Goal: Task Accomplishment & Management: Manage account settings

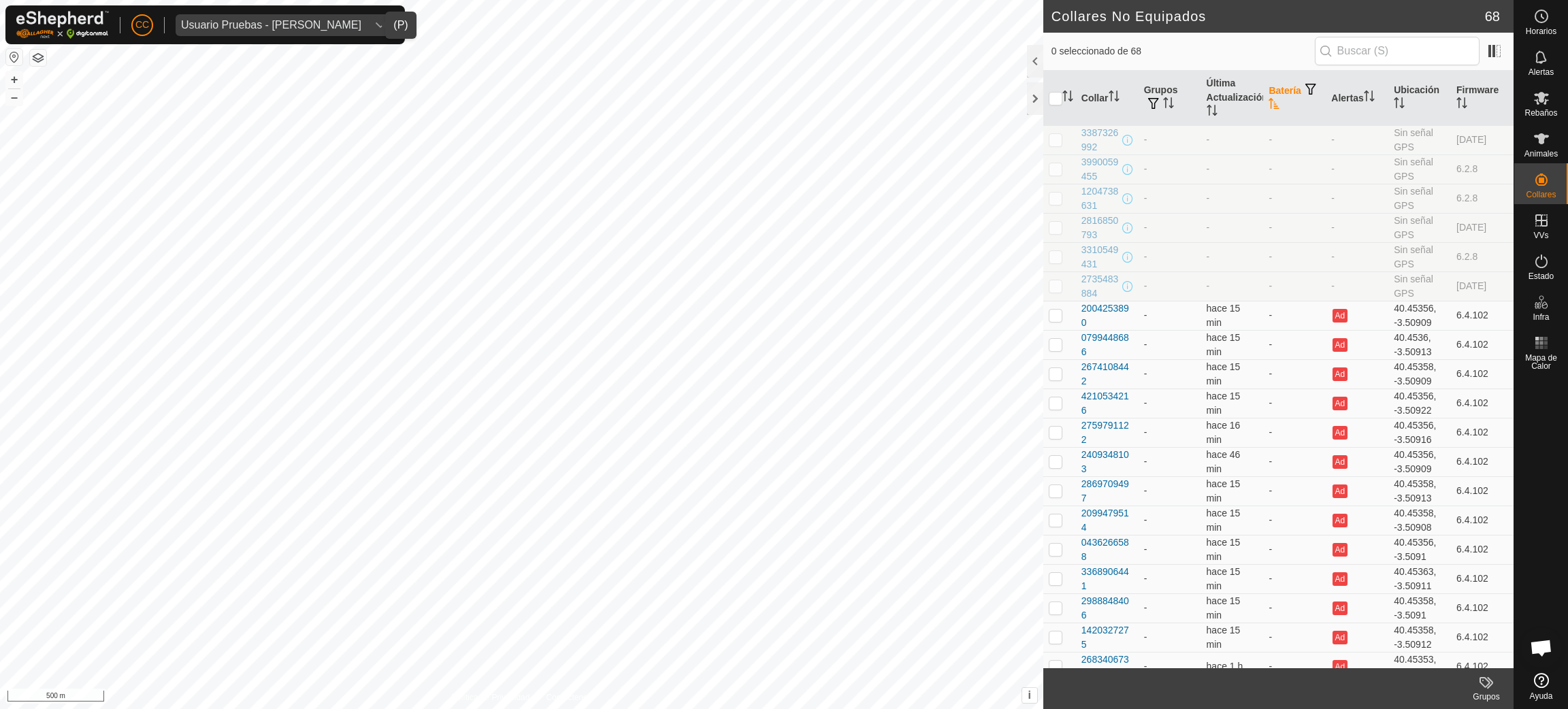
scroll to position [1108, 0]
click at [254, 24] on div "Usuario Pruebas - [PERSON_NAME]" at bounding box center [271, 25] width 181 height 11
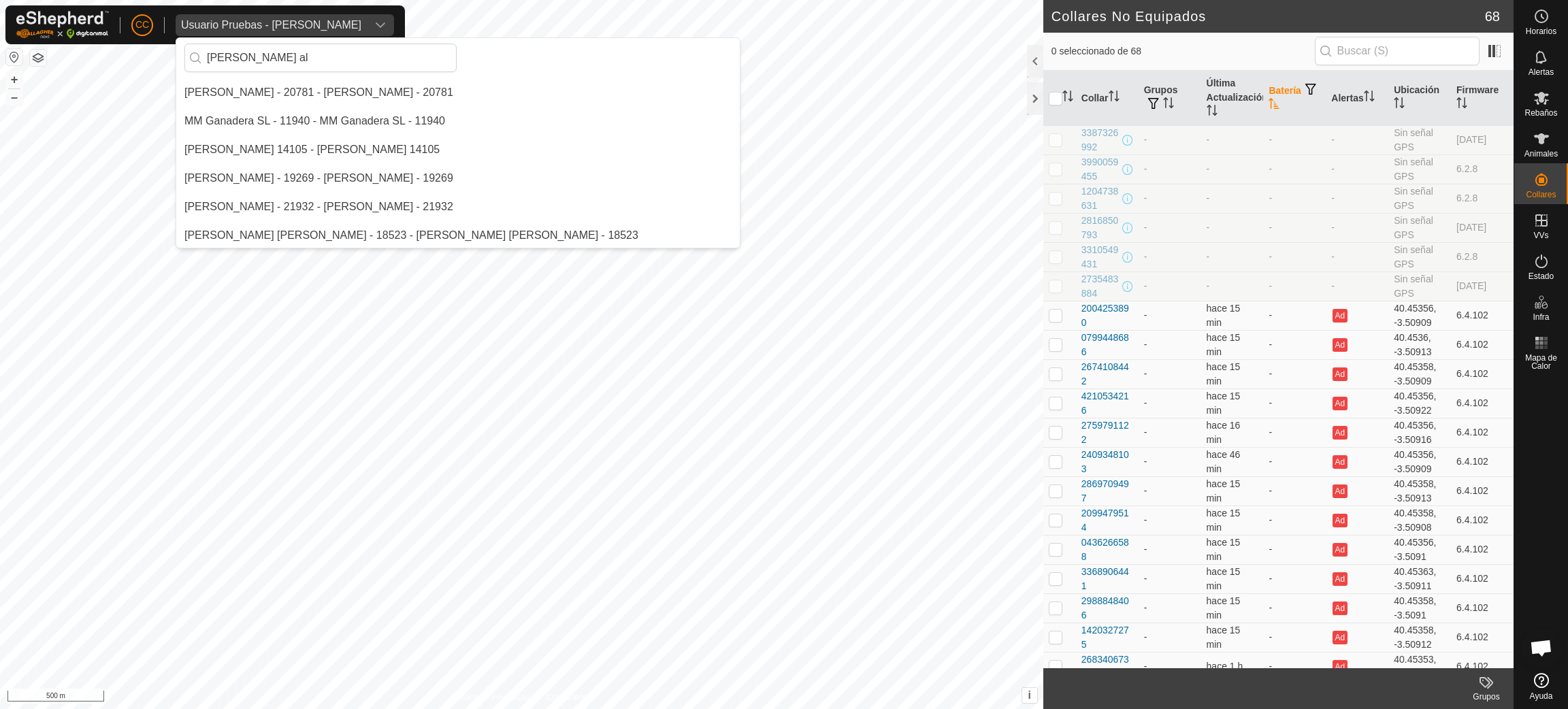
scroll to position [0, 0]
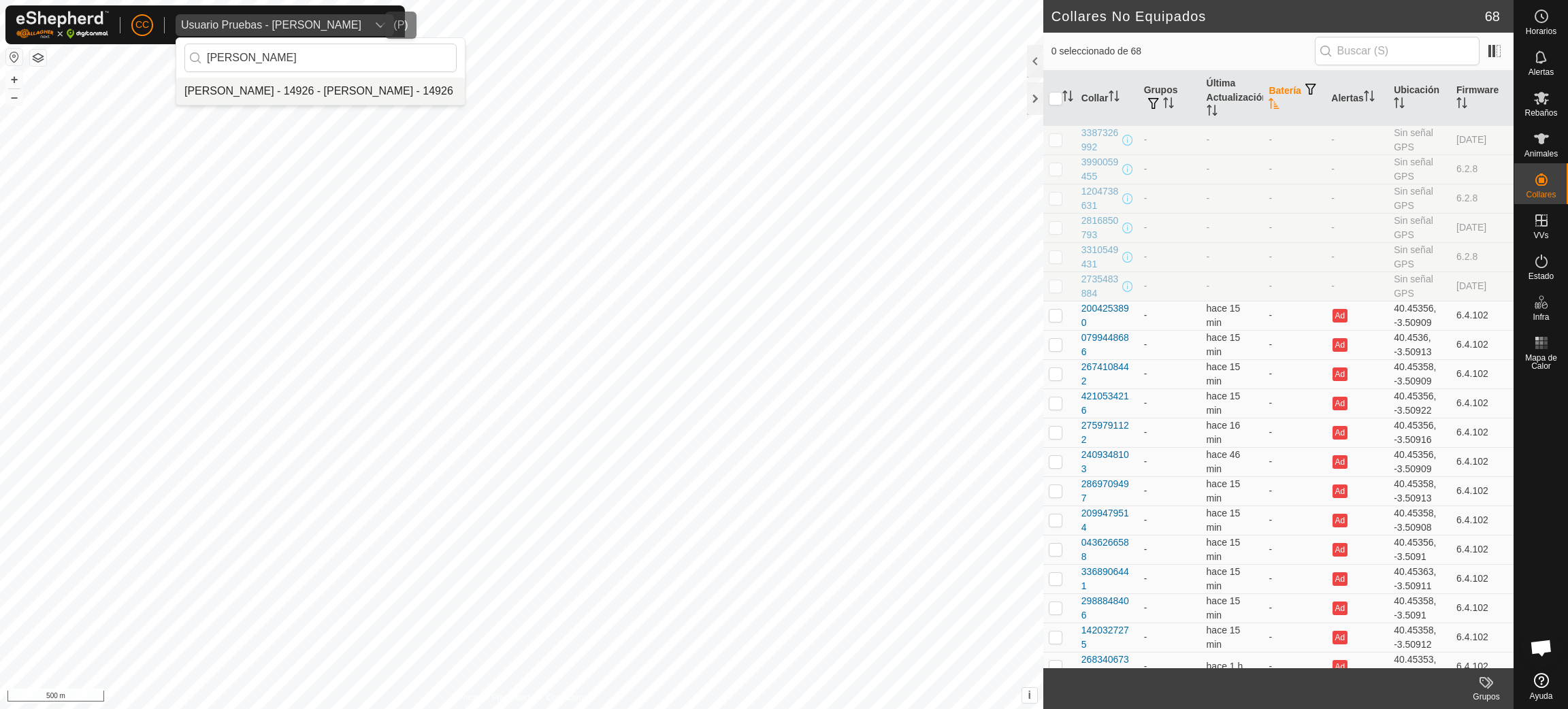
type input "[PERSON_NAME]"
click at [268, 86] on li "[PERSON_NAME] - 14926 - [PERSON_NAME] - 14926" at bounding box center [320, 91] width 288 height 27
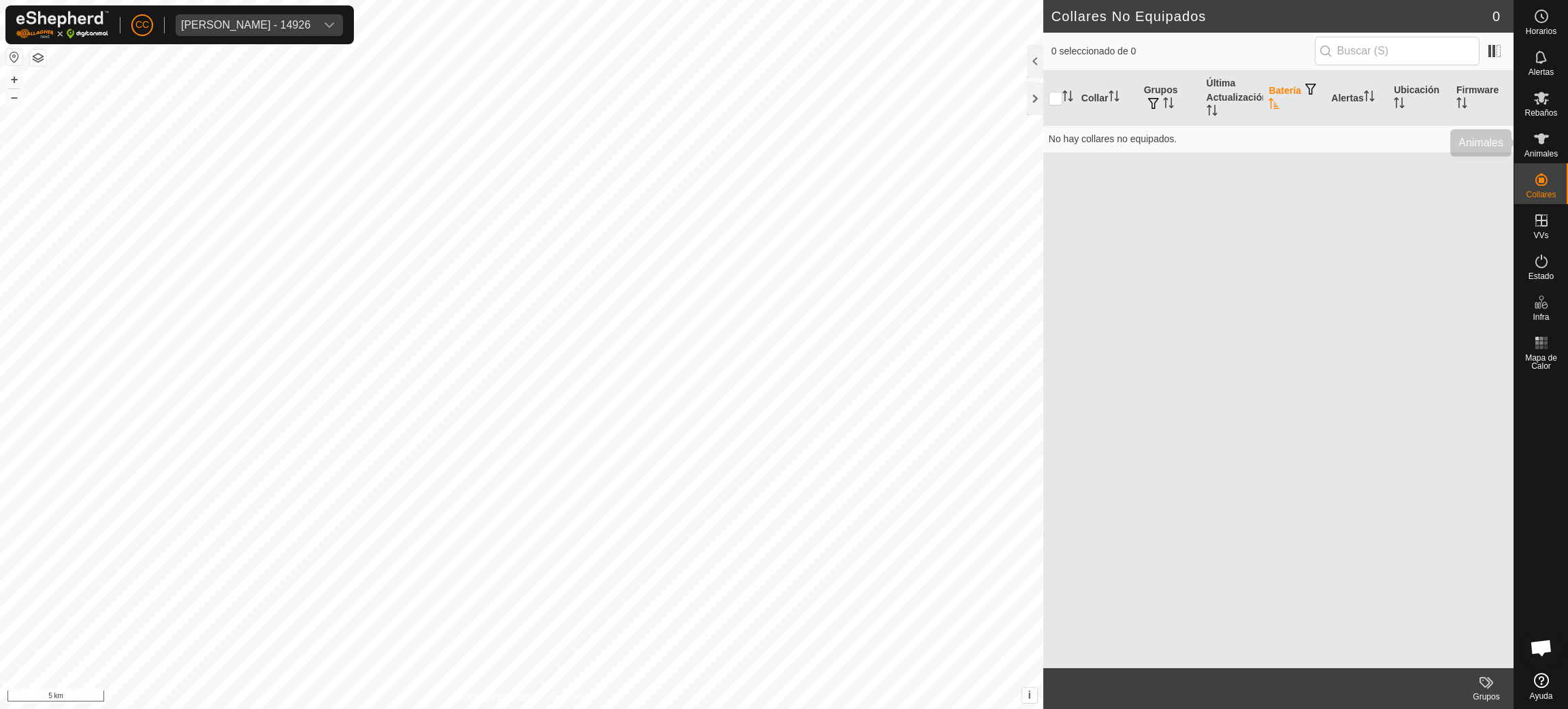
click at [1532, 125] on div "Animales" at bounding box center [1541, 143] width 54 height 41
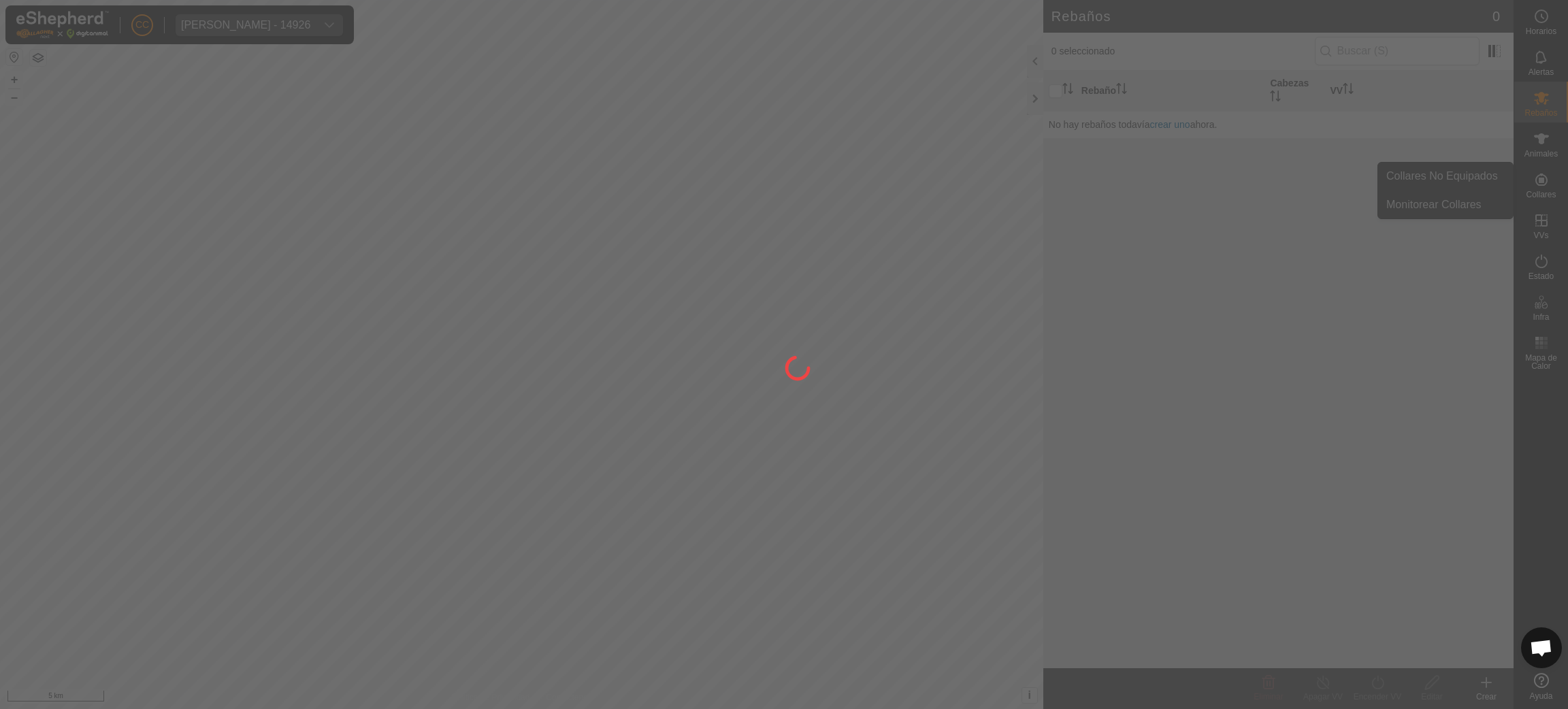
click at [1495, 181] on div at bounding box center [784, 354] width 1568 height 709
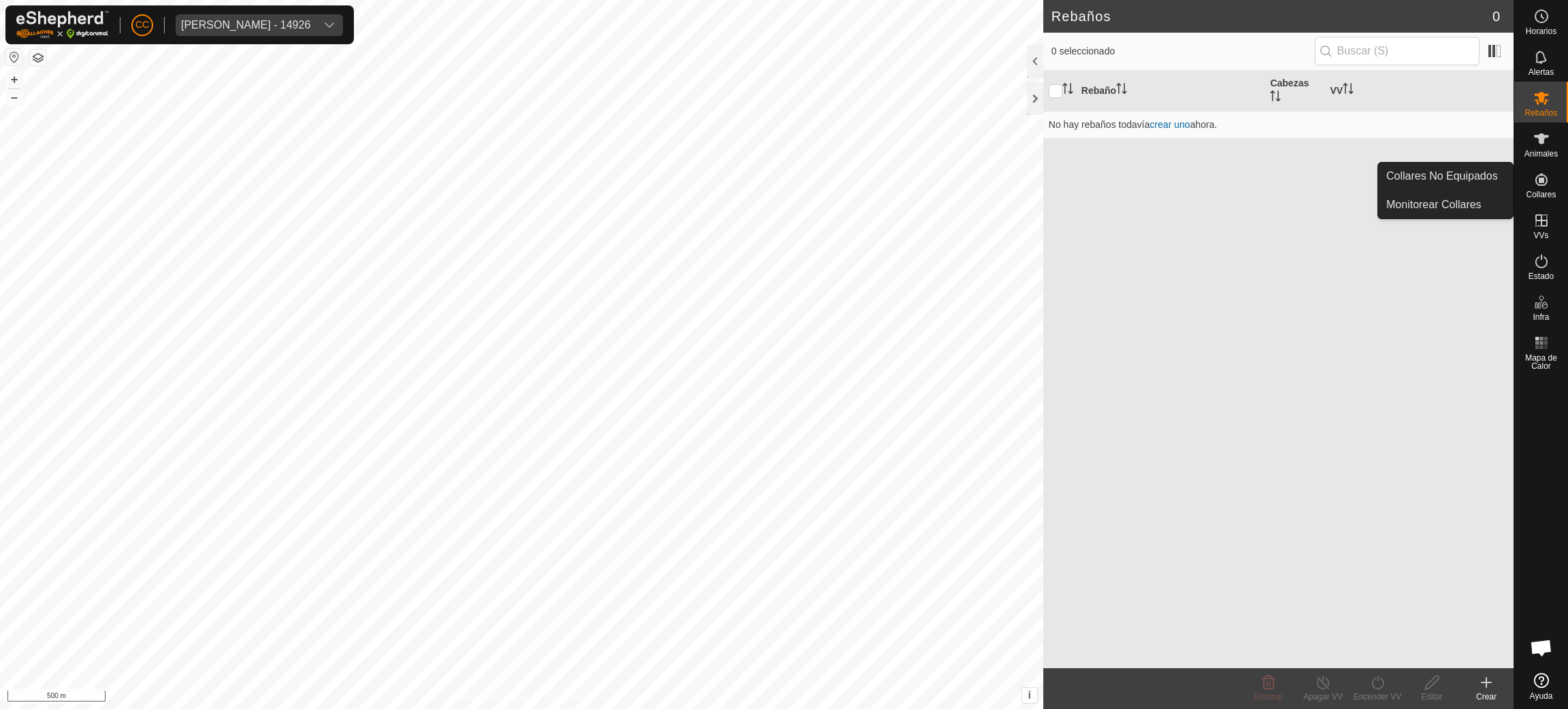
drag, startPoint x: 1539, startPoint y: 181, endPoint x: 1506, endPoint y: 177, distance: 33.2
click at [1484, 173] on link "Collares No Equipados" at bounding box center [1445, 176] width 135 height 27
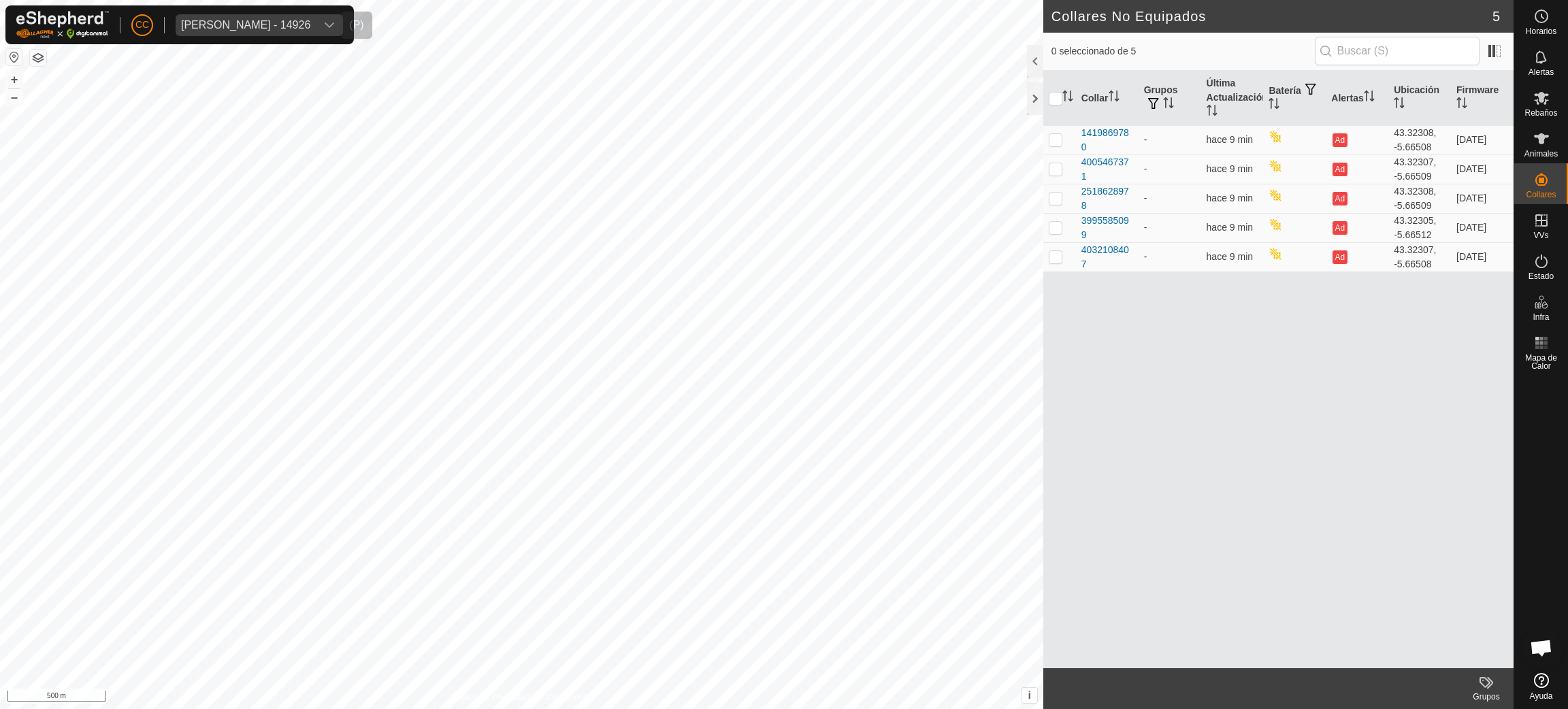
click at [222, 29] on div "[PERSON_NAME] - 14926" at bounding box center [246, 25] width 129 height 11
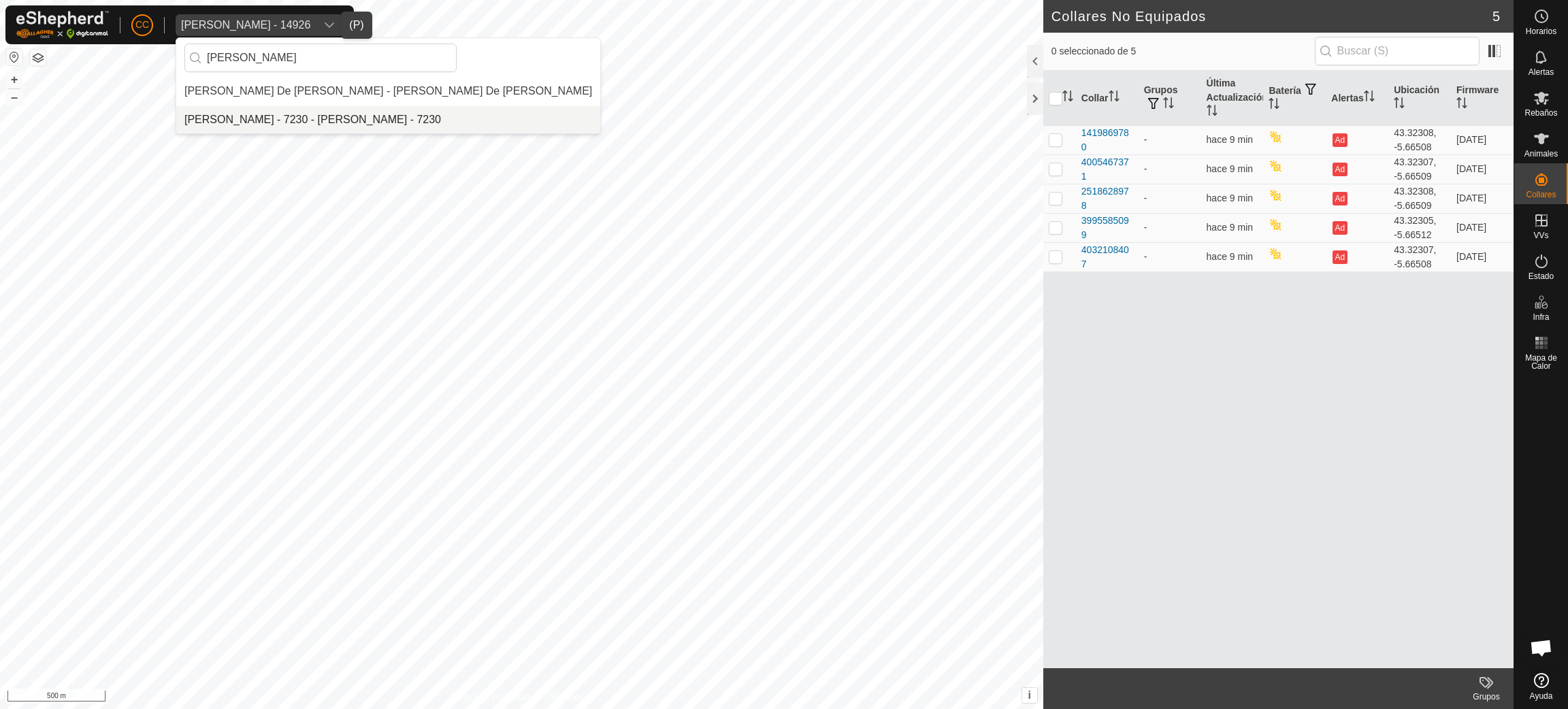
type input "[PERSON_NAME]"
click at [275, 110] on li "[PERSON_NAME] - 7230 - [PERSON_NAME] - 7230" at bounding box center [388, 119] width 424 height 27
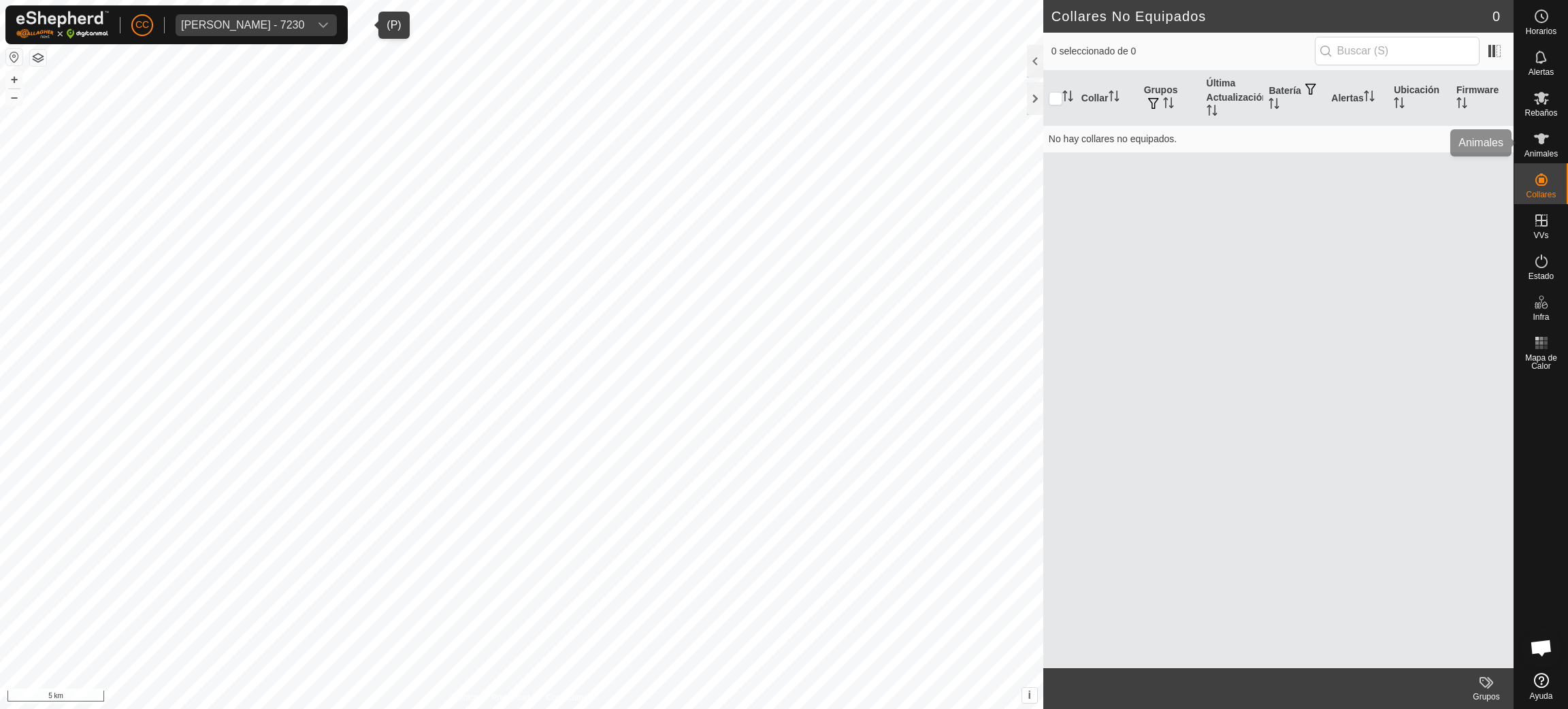
click at [1547, 153] on span "Animales" at bounding box center [1540, 154] width 34 height 8
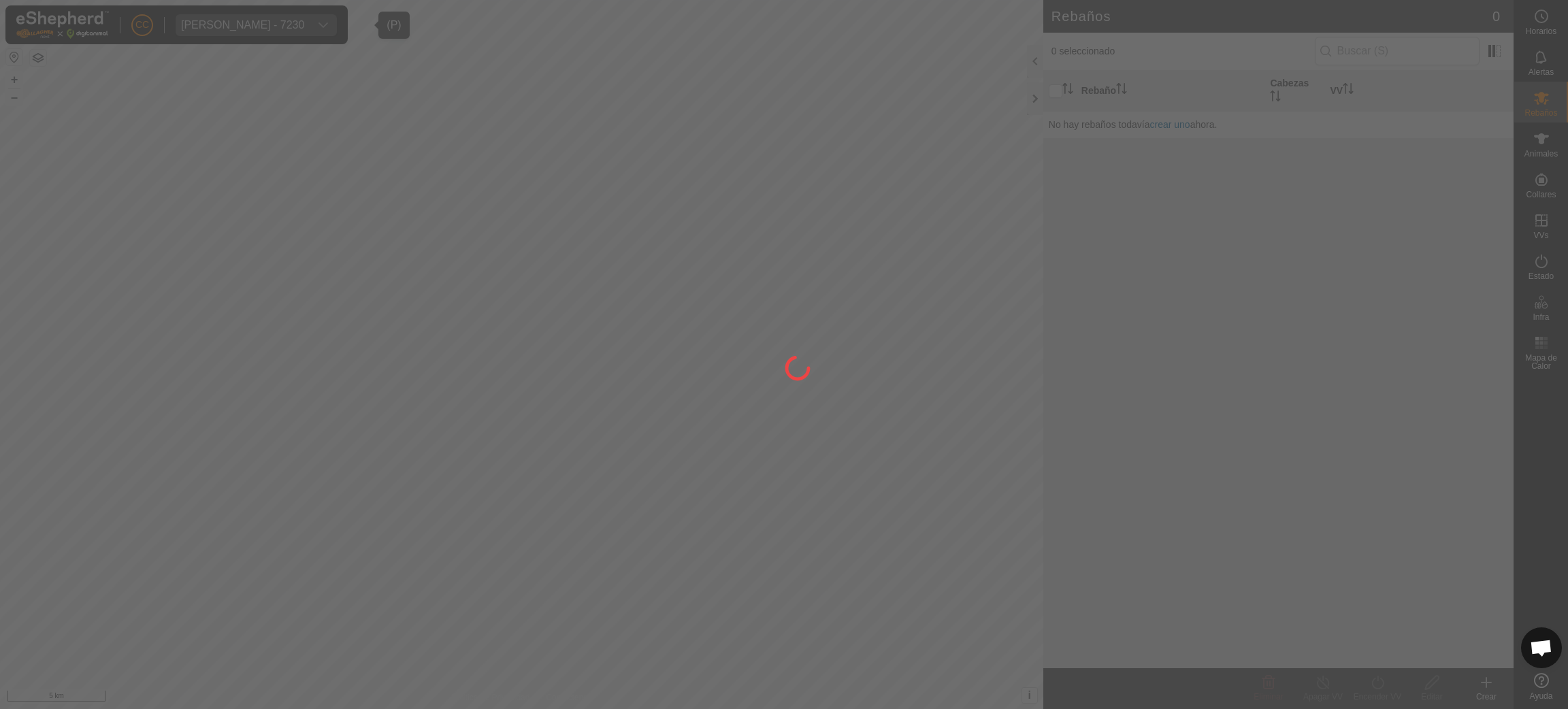
click at [1550, 181] on div at bounding box center [784, 354] width 1568 height 709
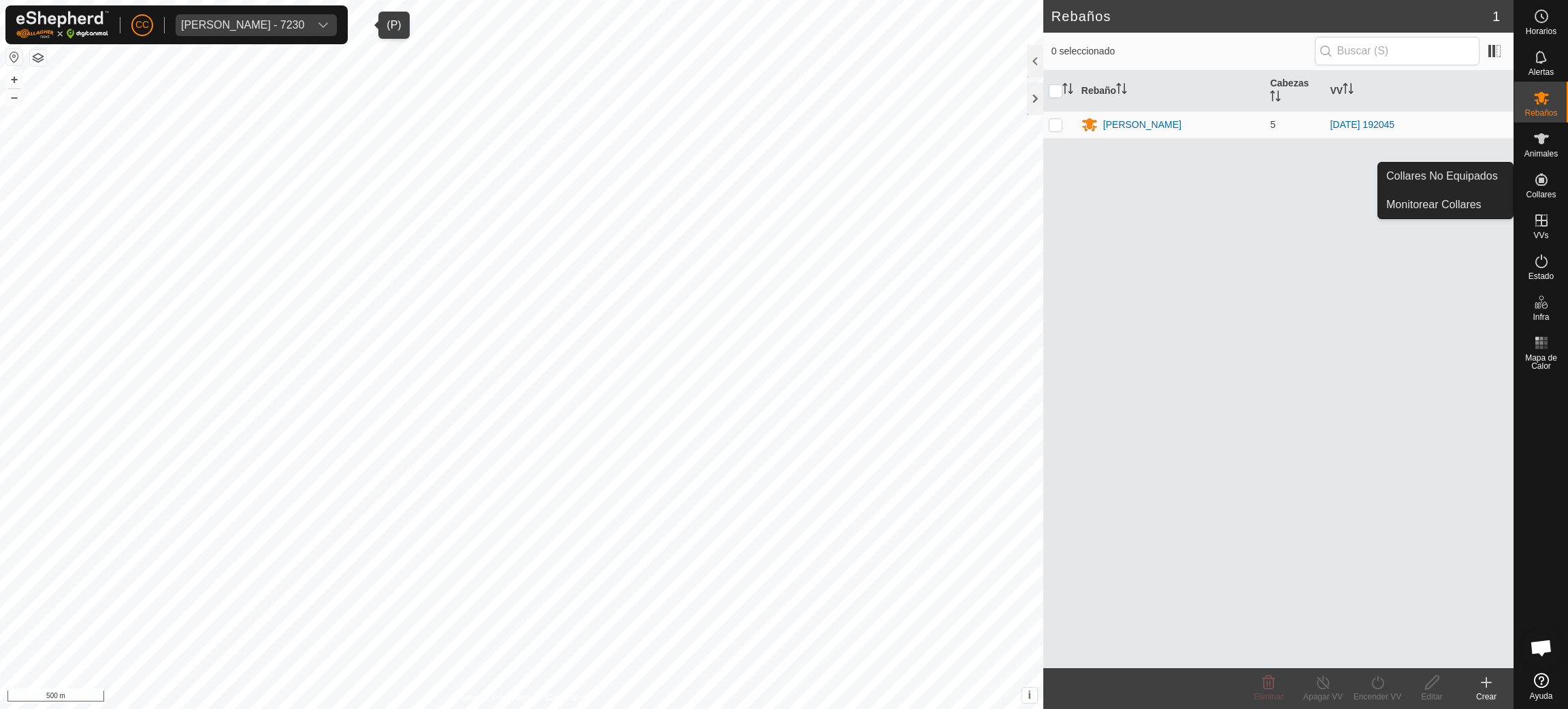
click at [1511, 179] on link "Collares No Equipados" at bounding box center [1445, 176] width 135 height 27
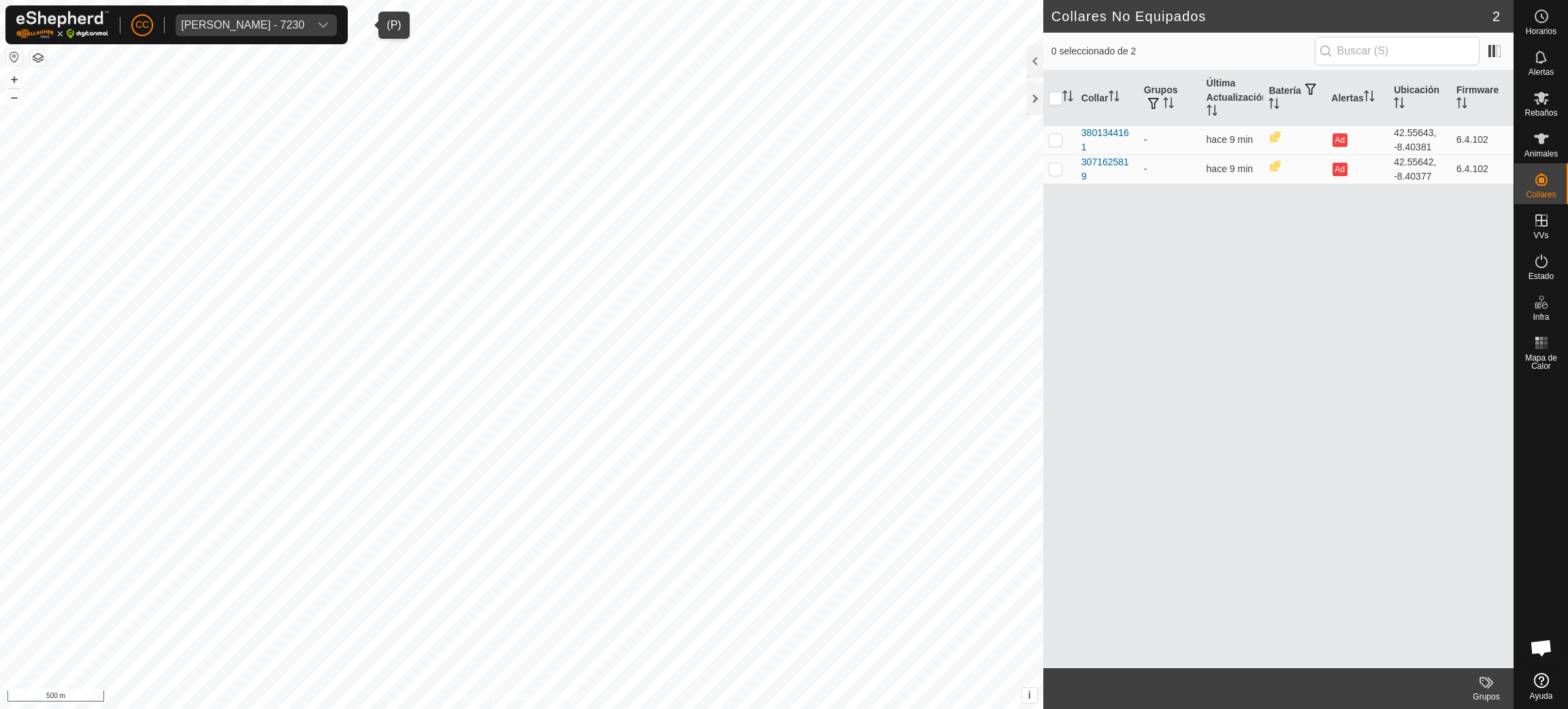
click at [14, 55] on button "button" at bounding box center [14, 57] width 16 height 16
click at [1546, 140] on icon at bounding box center [1541, 139] width 16 height 16
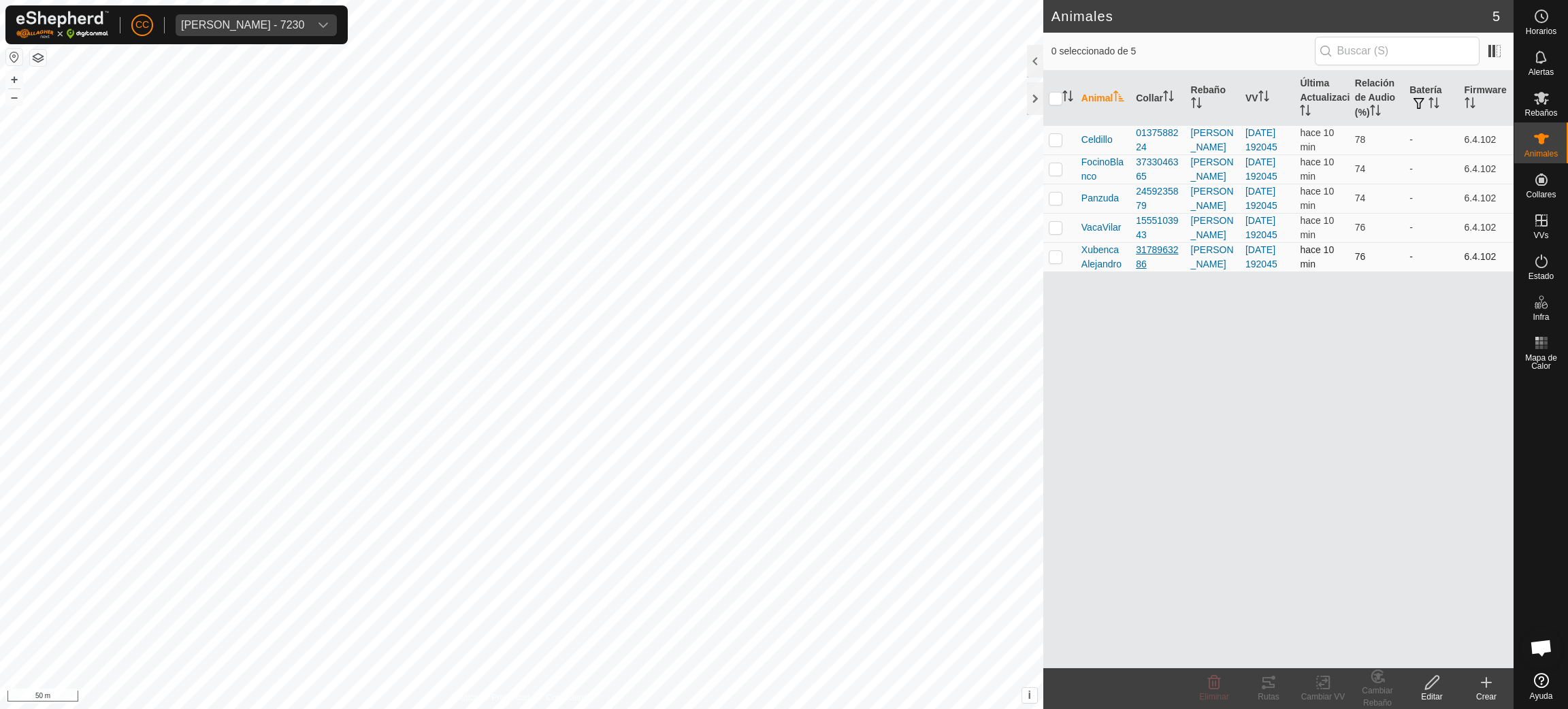
scroll to position [1108, 0]
click at [1538, 187] on icon at bounding box center [1541, 180] width 16 height 16
click at [1476, 179] on link "Collares No Equipados" at bounding box center [1445, 176] width 135 height 27
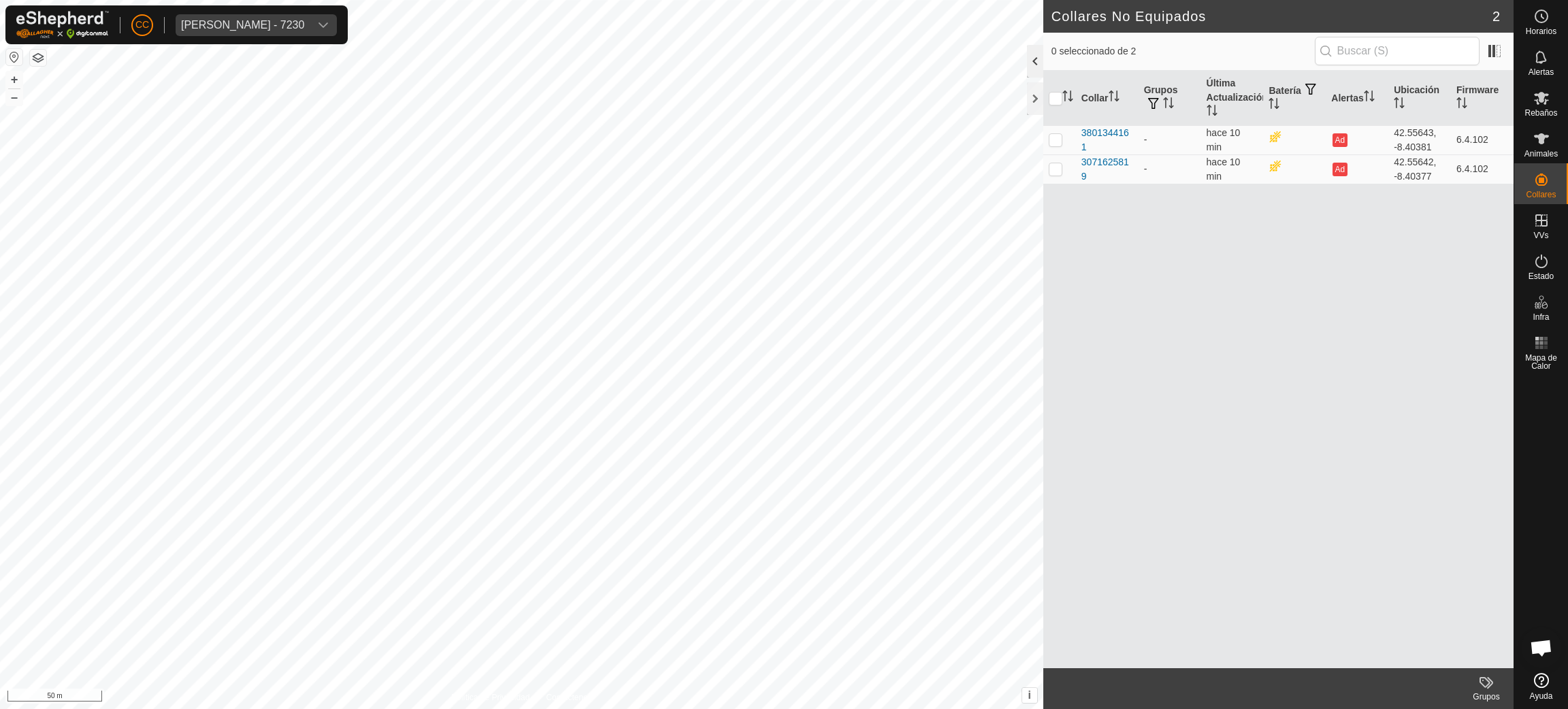
click at [1031, 67] on div at bounding box center [1035, 61] width 16 height 33
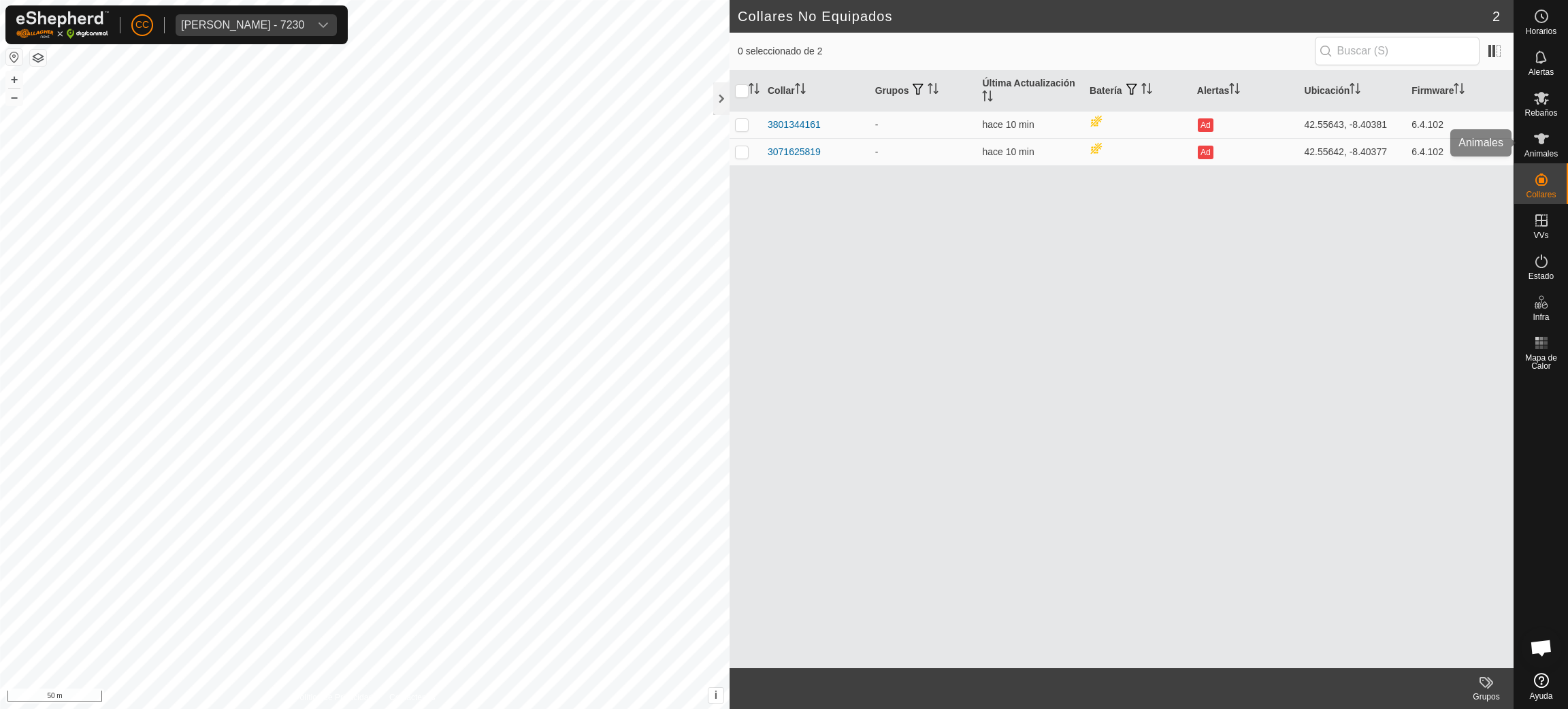
click at [1538, 145] on icon at bounding box center [1541, 139] width 16 height 16
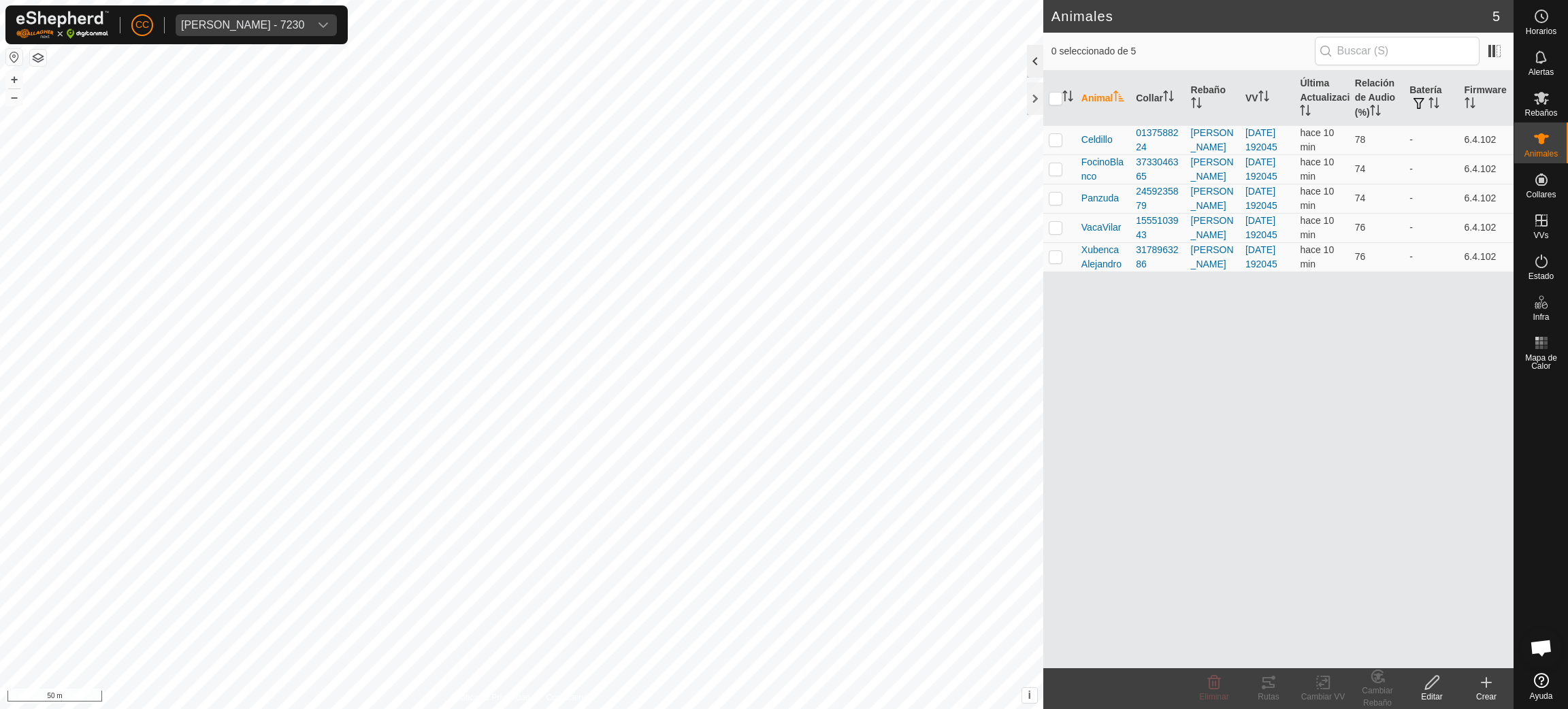
click at [1035, 68] on div at bounding box center [1035, 61] width 16 height 33
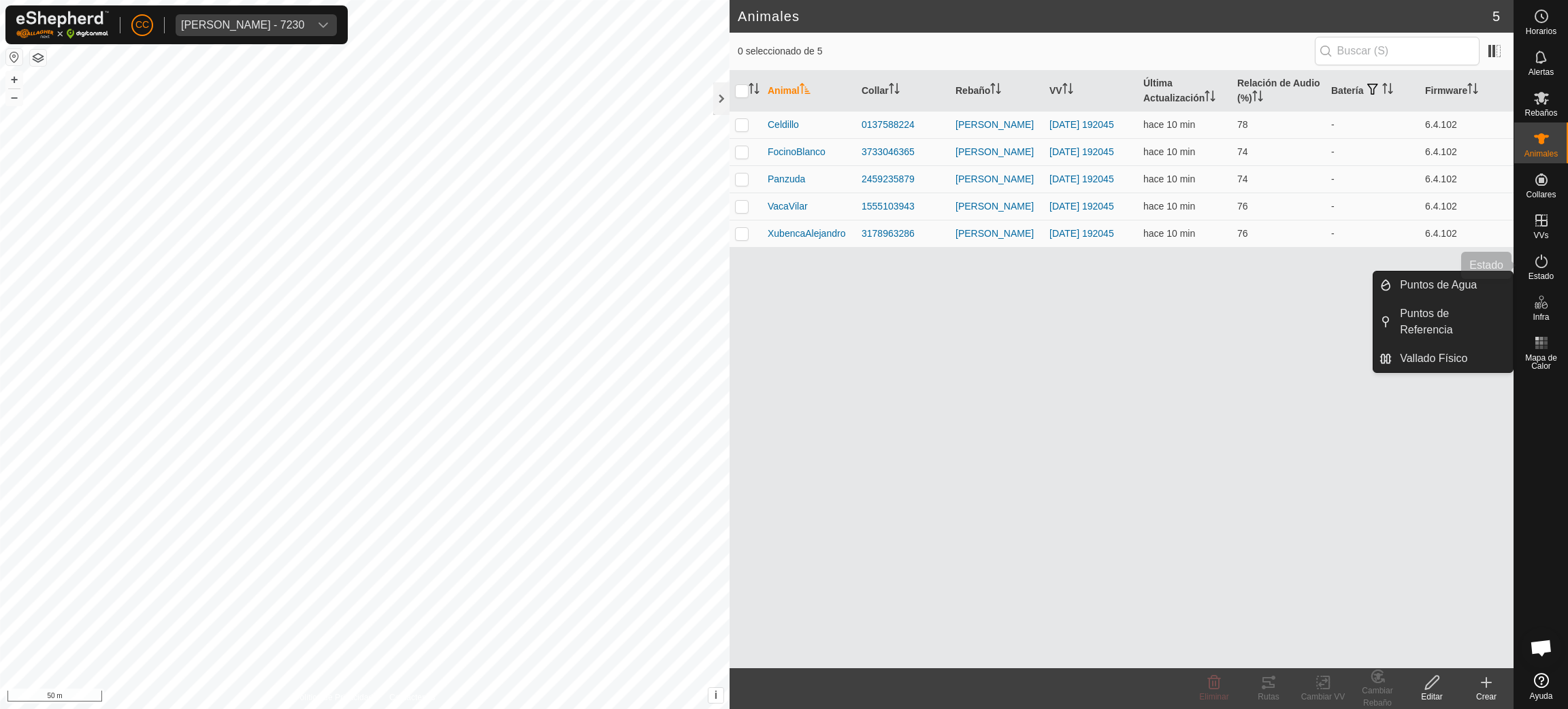
click at [1544, 263] on icon at bounding box center [1541, 261] width 16 height 16
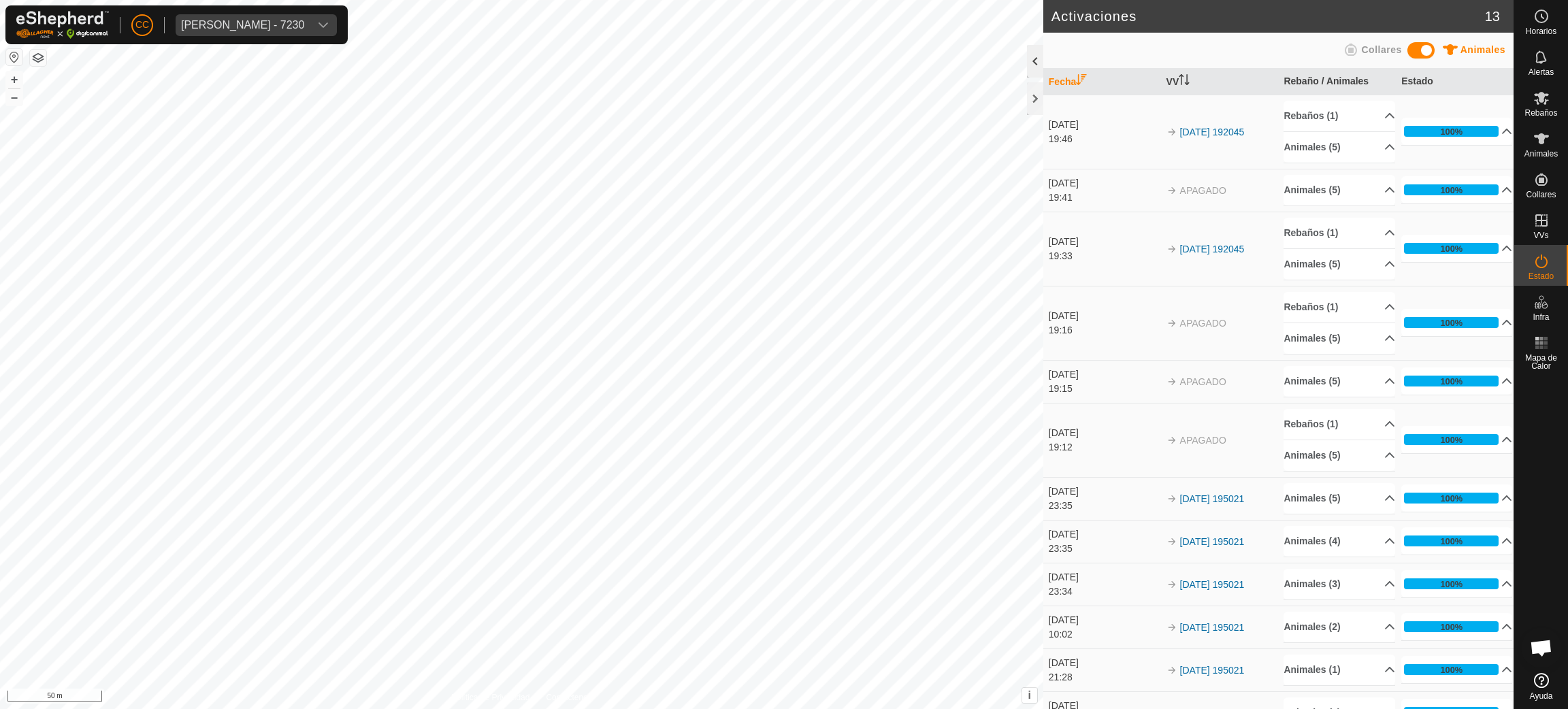
click at [1035, 65] on div at bounding box center [1035, 61] width 16 height 33
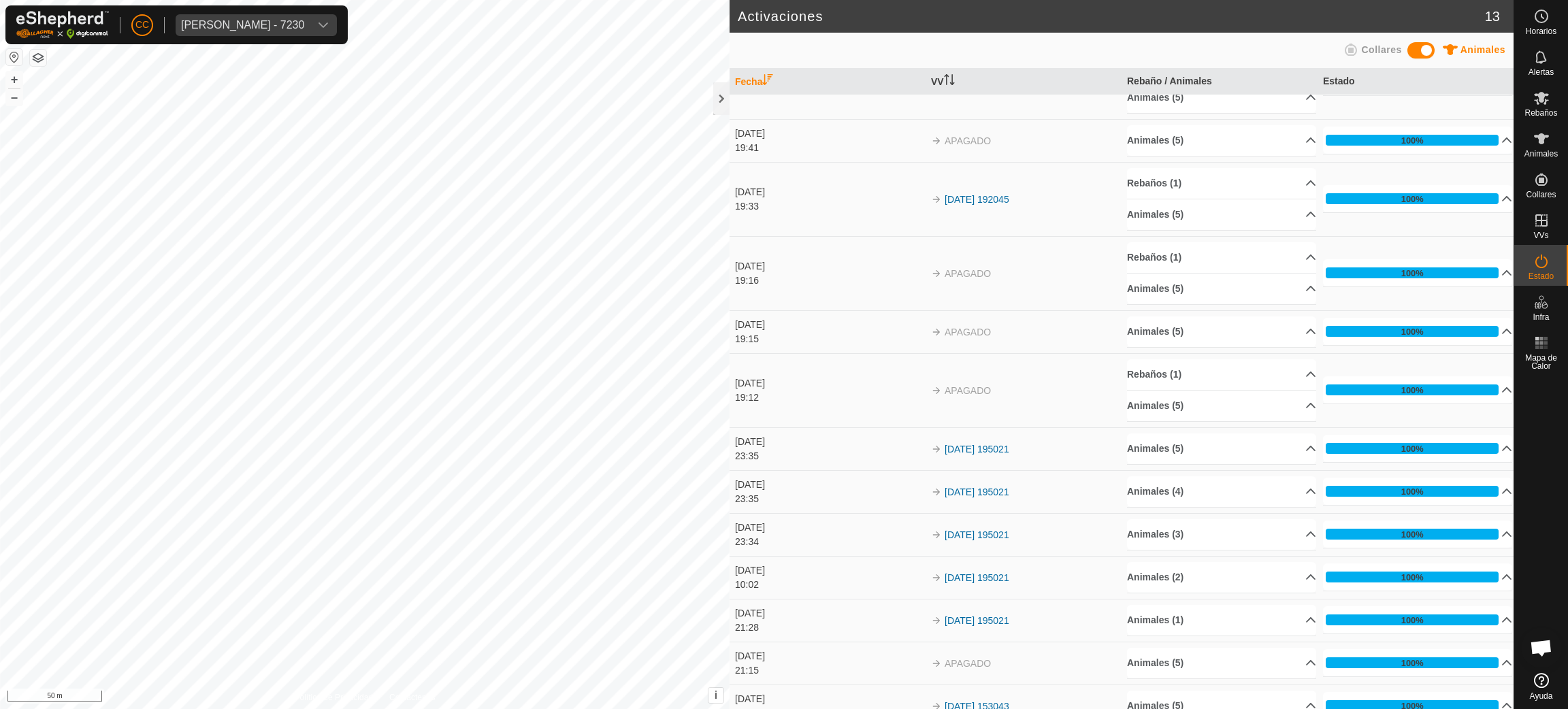
scroll to position [71, 0]
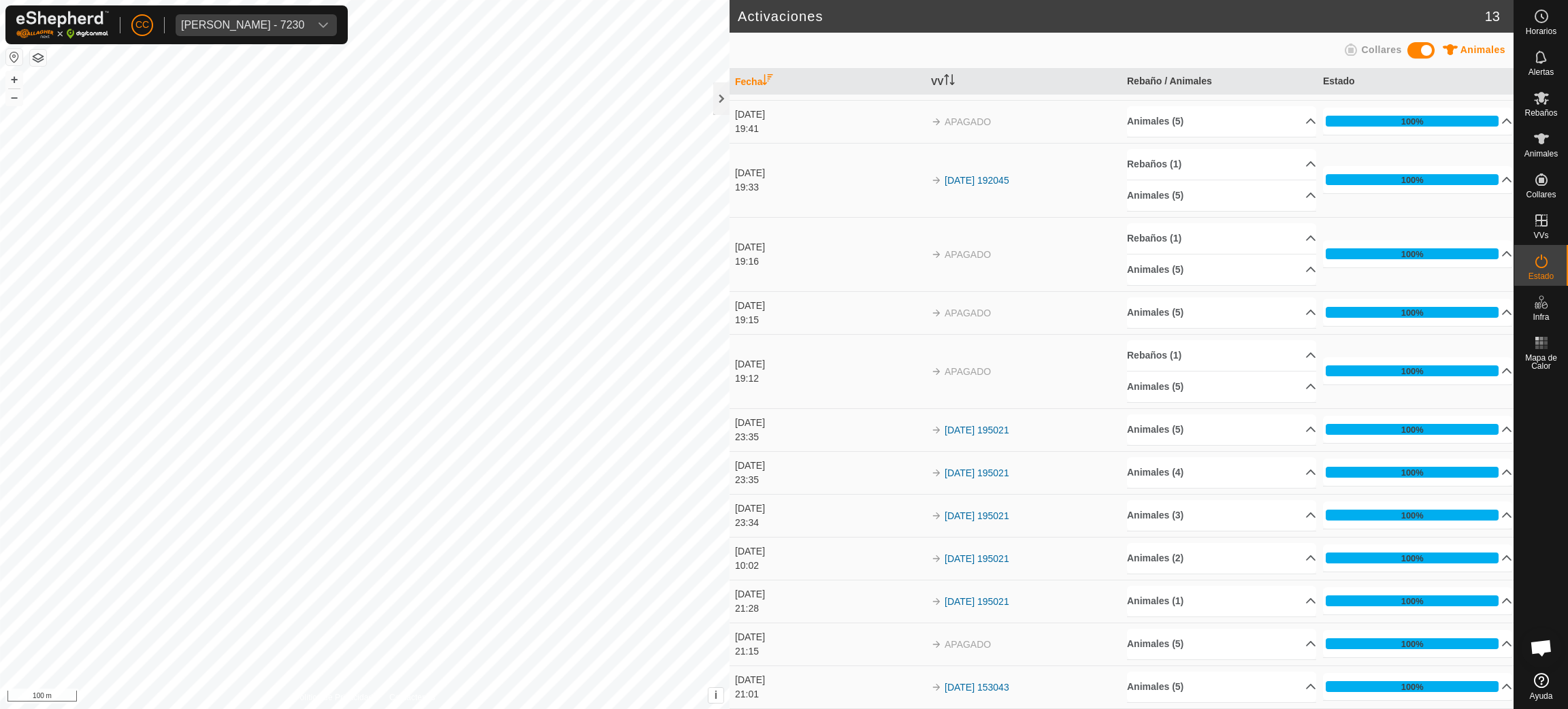
click at [730, 108] on td "14 oct 2025 19:41" at bounding box center [828, 121] width 196 height 42
click at [721, 104] on div at bounding box center [721, 99] width 16 height 33
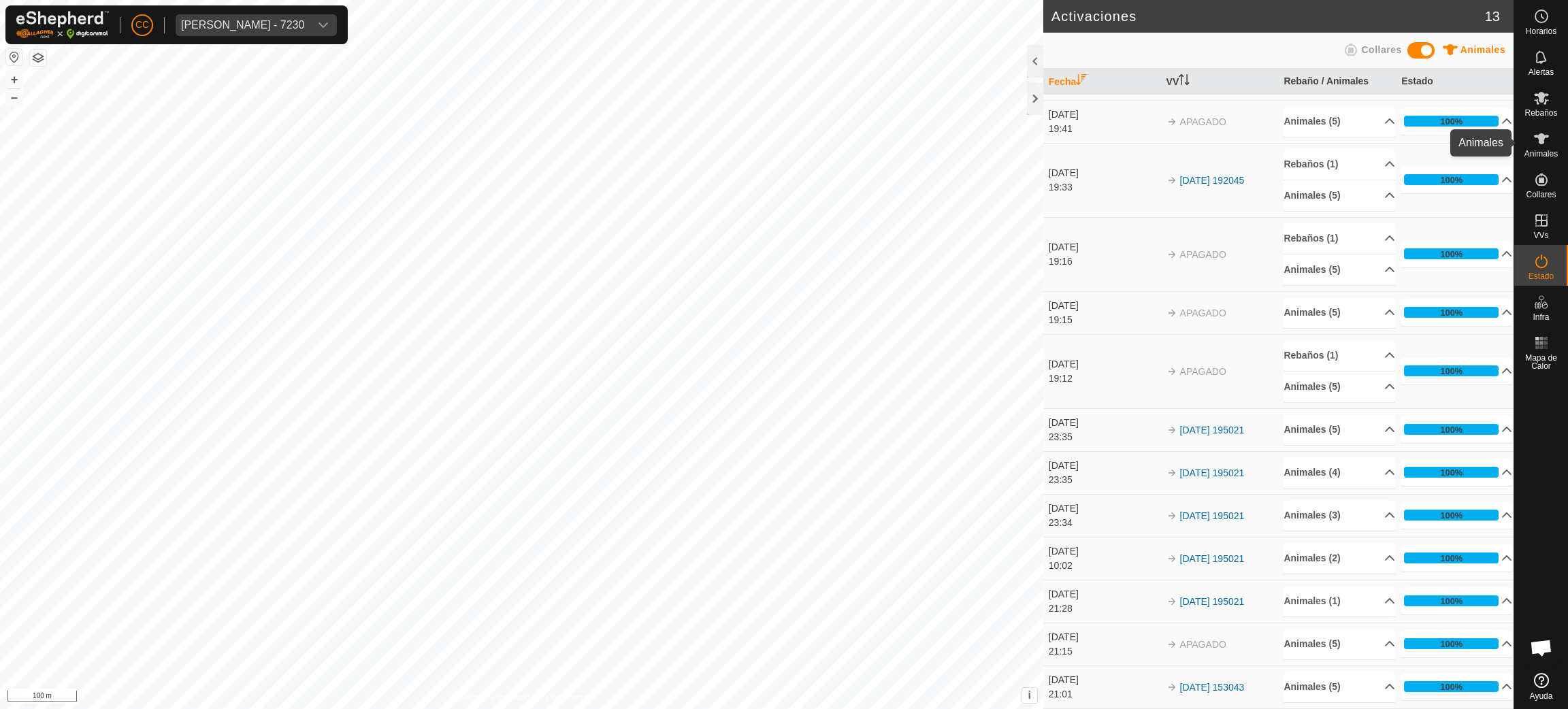
click at [1554, 151] on span "Animales" at bounding box center [1540, 154] width 34 height 8
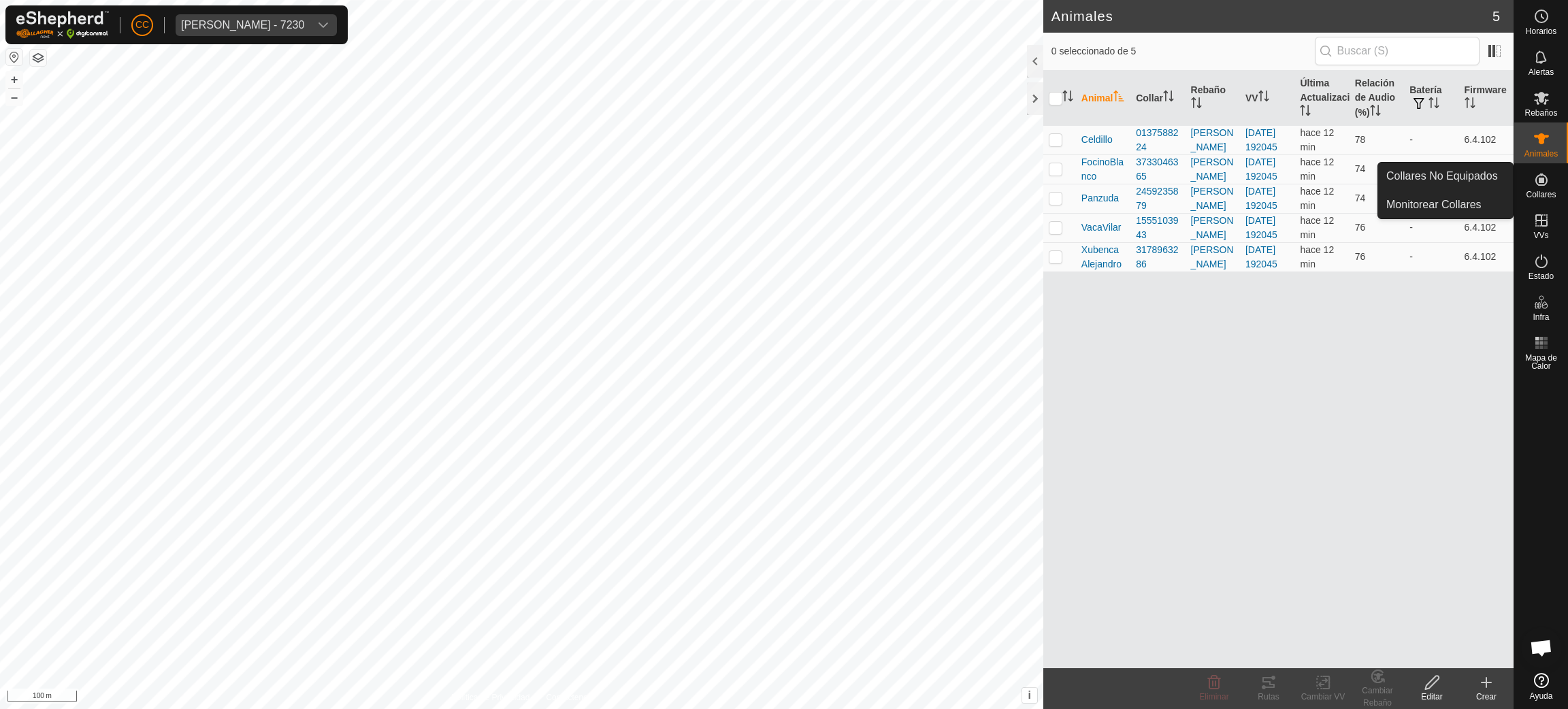
click at [1546, 191] on span "Collares" at bounding box center [1540, 194] width 30 height 8
click at [1030, 60] on div at bounding box center [1035, 61] width 16 height 33
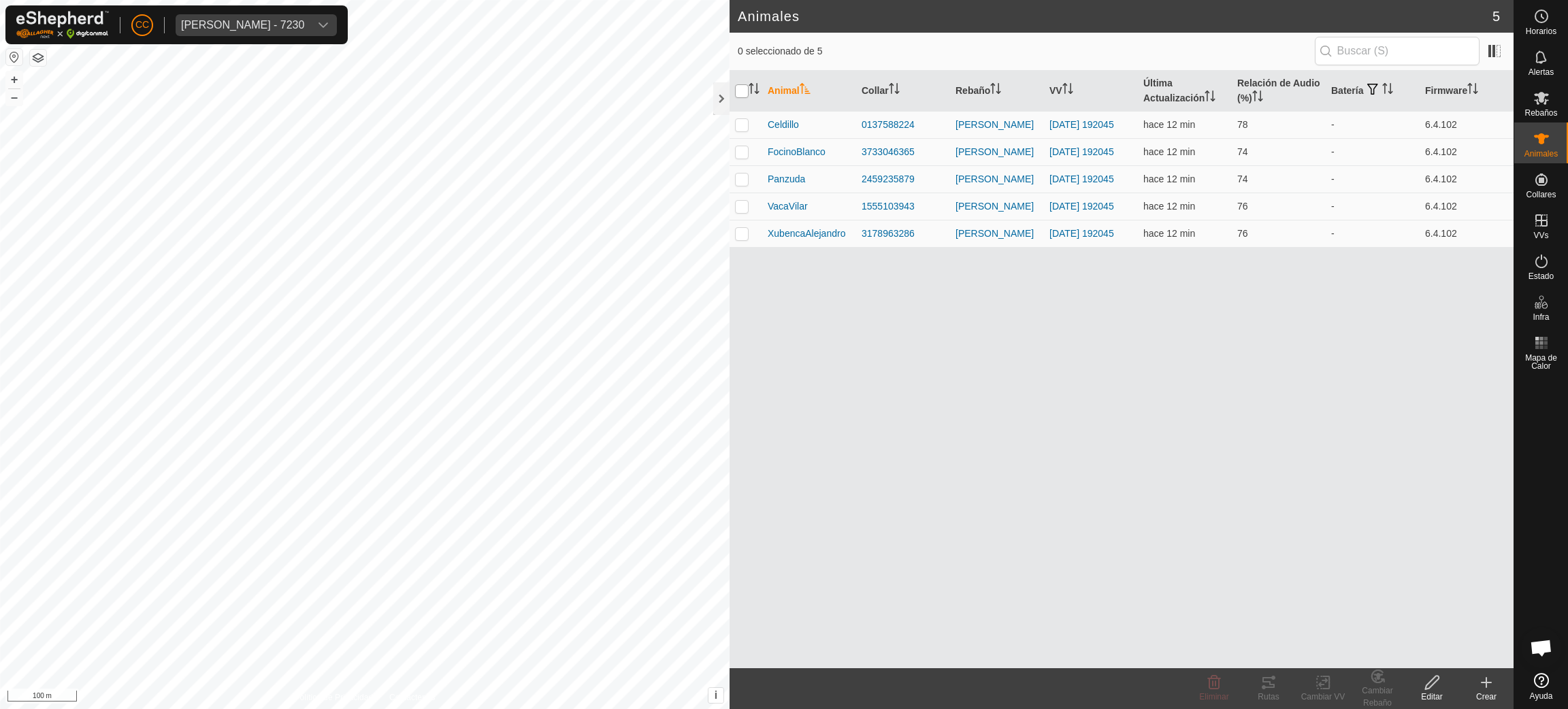
drag, startPoint x: 745, startPoint y: 84, endPoint x: 753, endPoint y: 105, distance: 22.5
click at [745, 85] on input "checkbox" at bounding box center [741, 91] width 14 height 14
checkbox input "true"
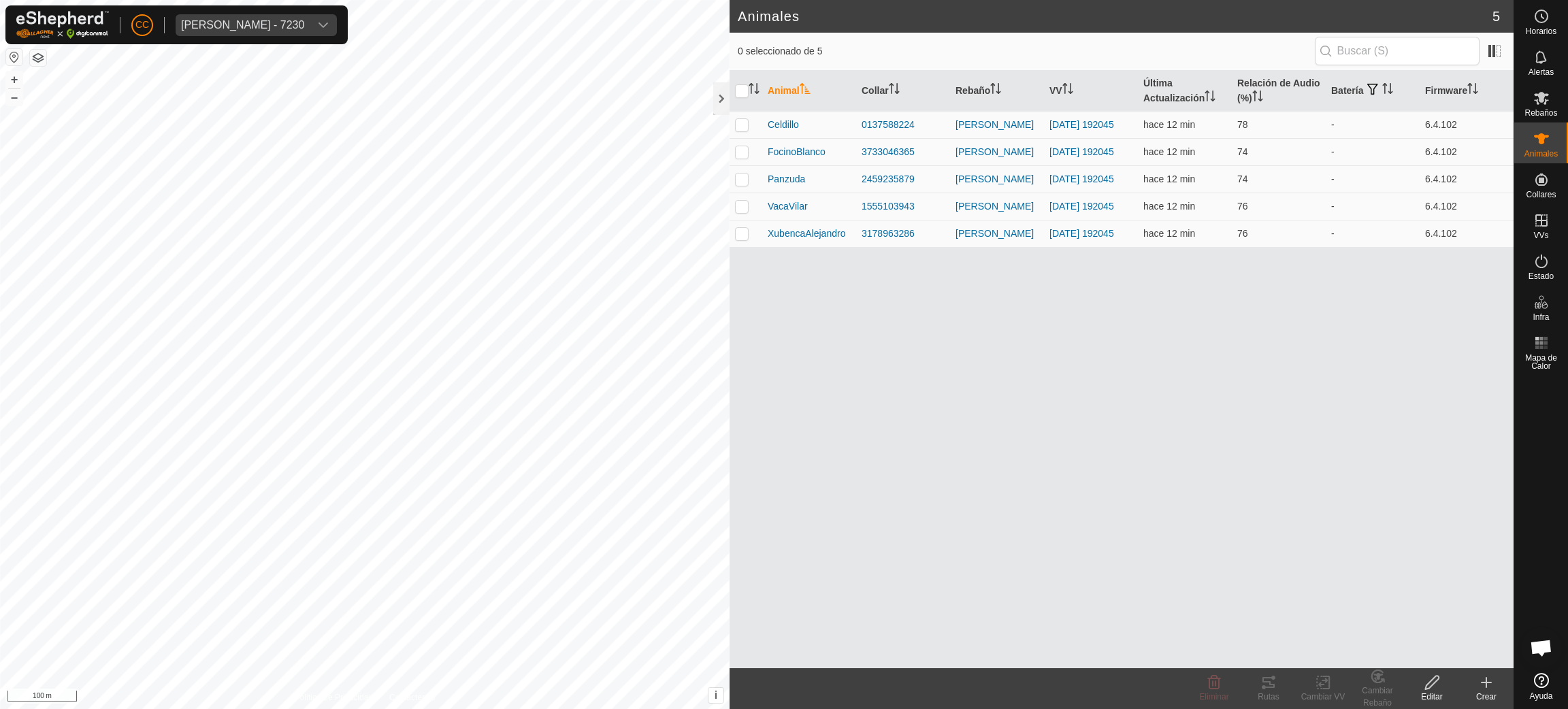
checkbox input "true"
click at [1266, 683] on icon at bounding box center [1268, 682] width 16 height 16
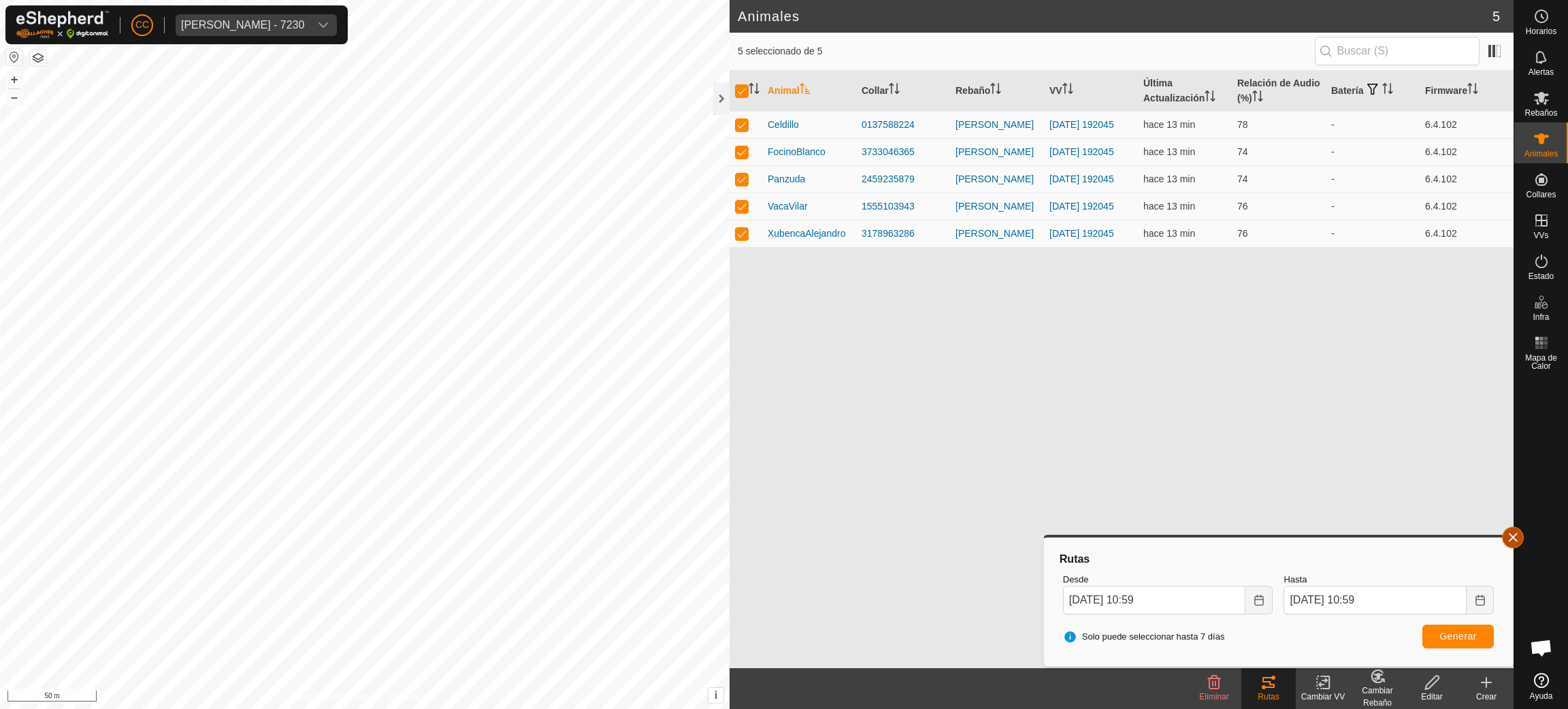
click at [1513, 537] on button "button" at bounding box center [1512, 537] width 22 height 22
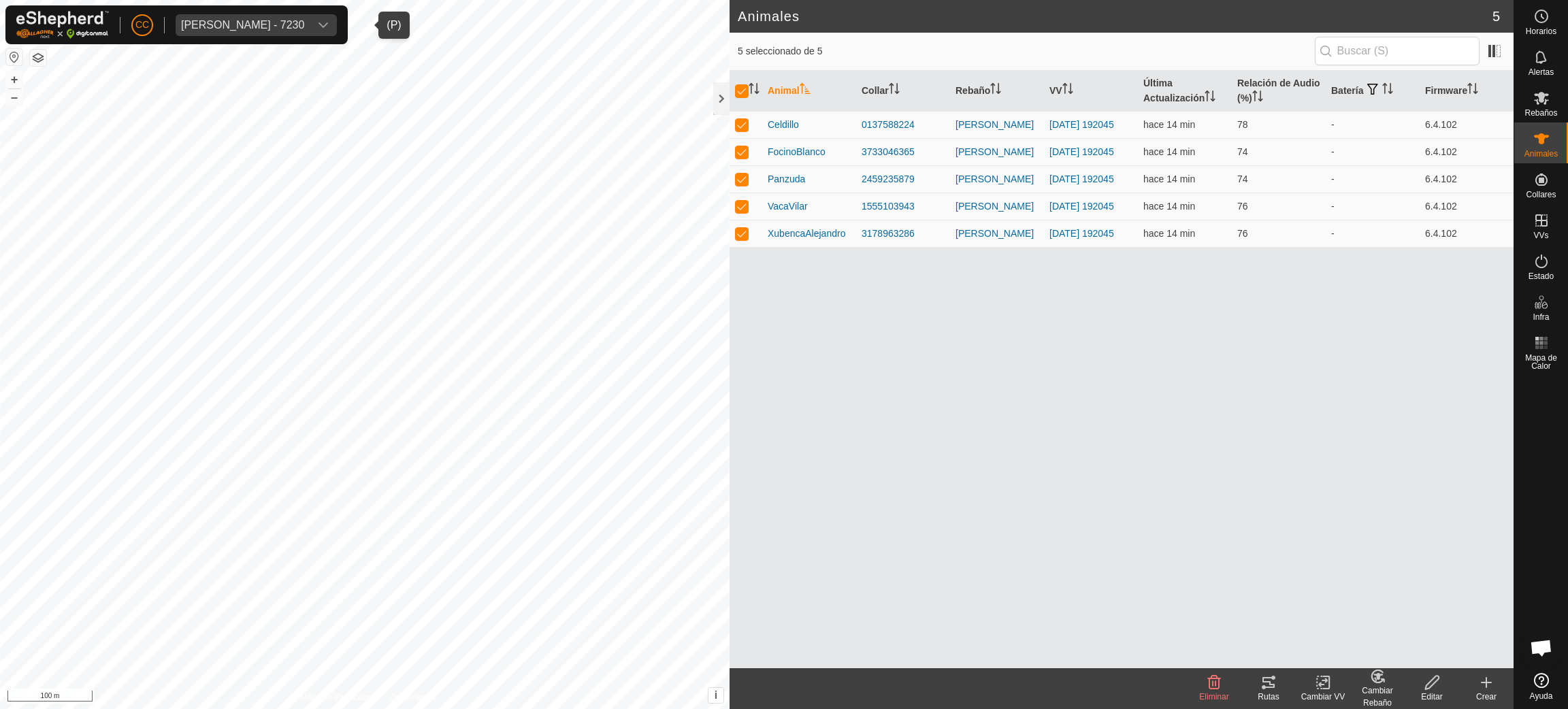
click at [258, 34] on span "[PERSON_NAME] - 7230" at bounding box center [243, 25] width 134 height 22
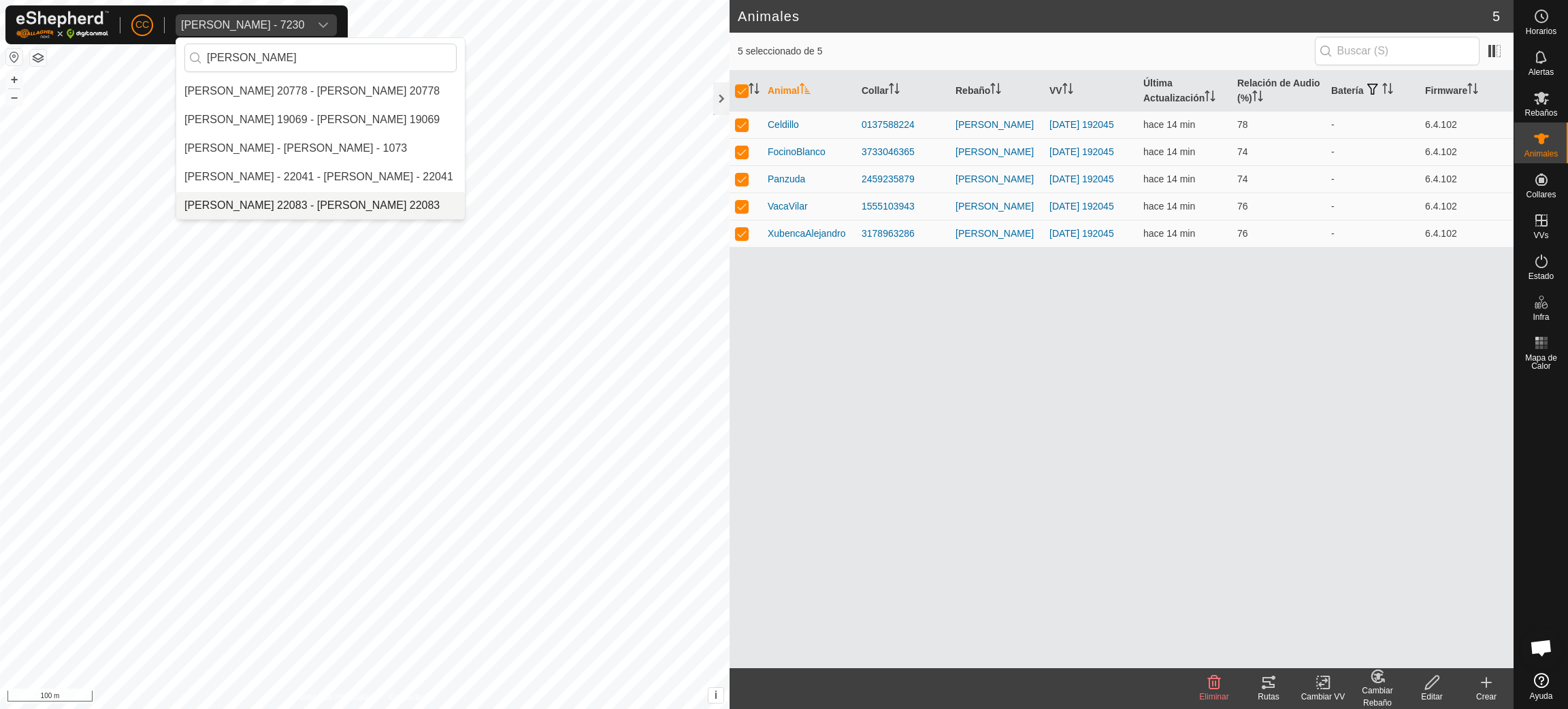
type input "jose anto"
click at [299, 198] on li "[PERSON_NAME] 22083 - [PERSON_NAME] 22083" at bounding box center [320, 205] width 288 height 27
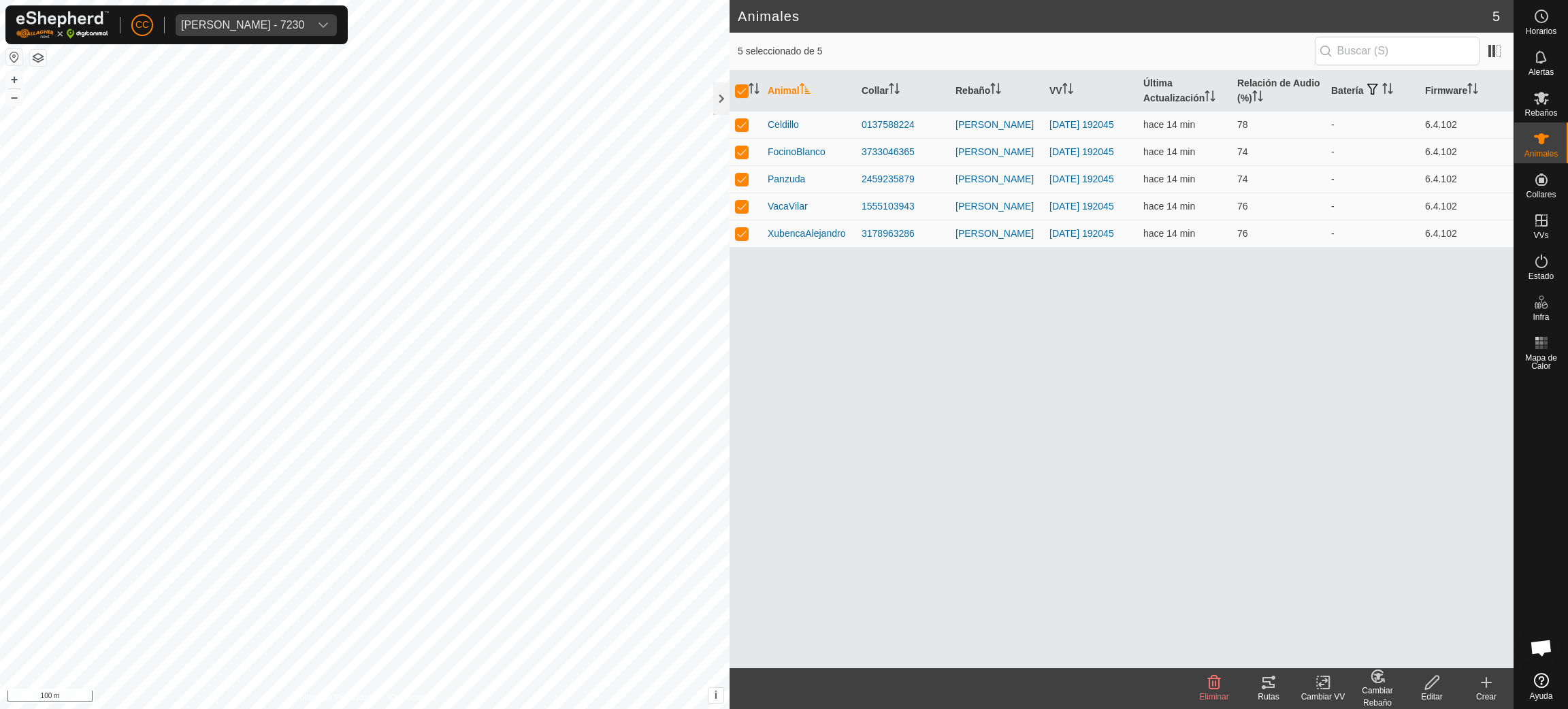
checkbox input "false"
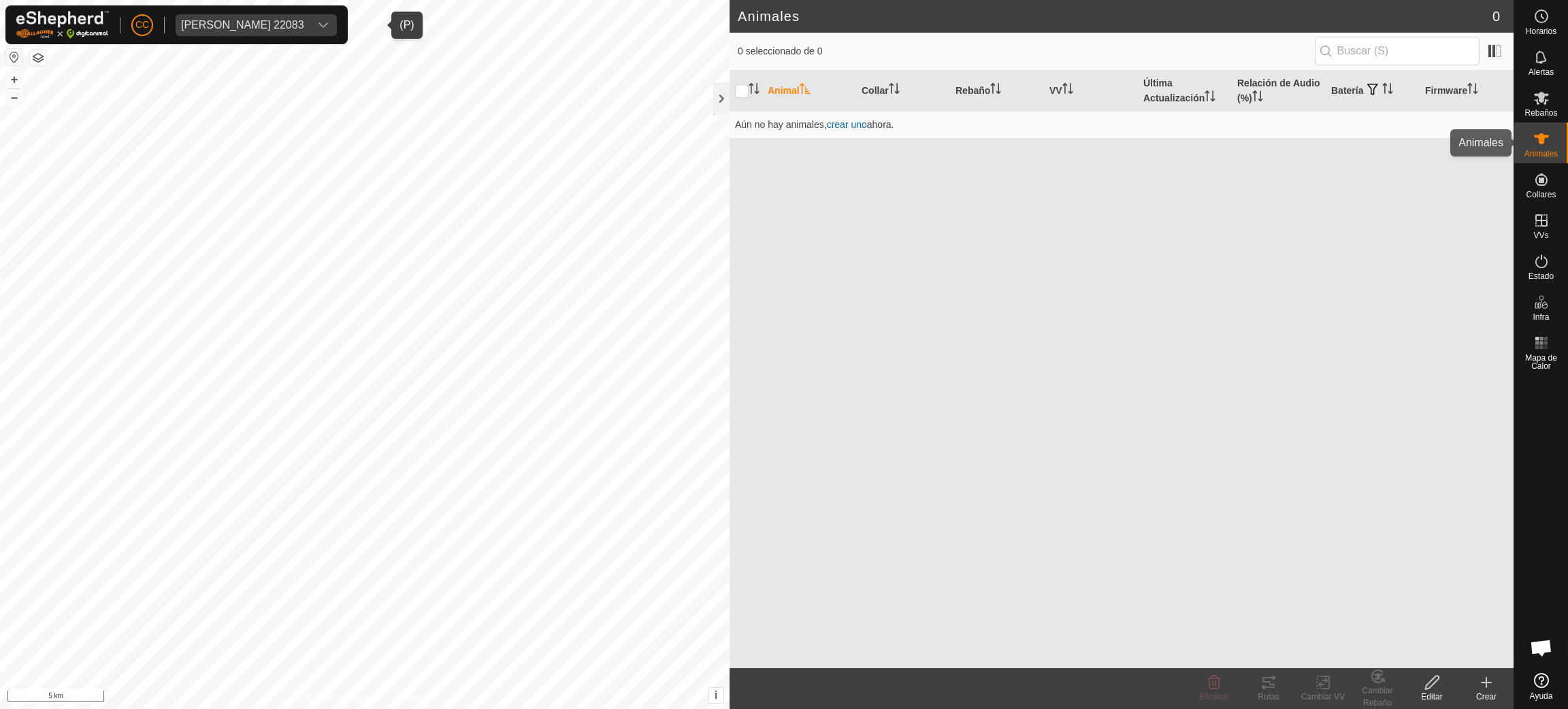
click at [1566, 131] on div "Animales" at bounding box center [1541, 143] width 54 height 41
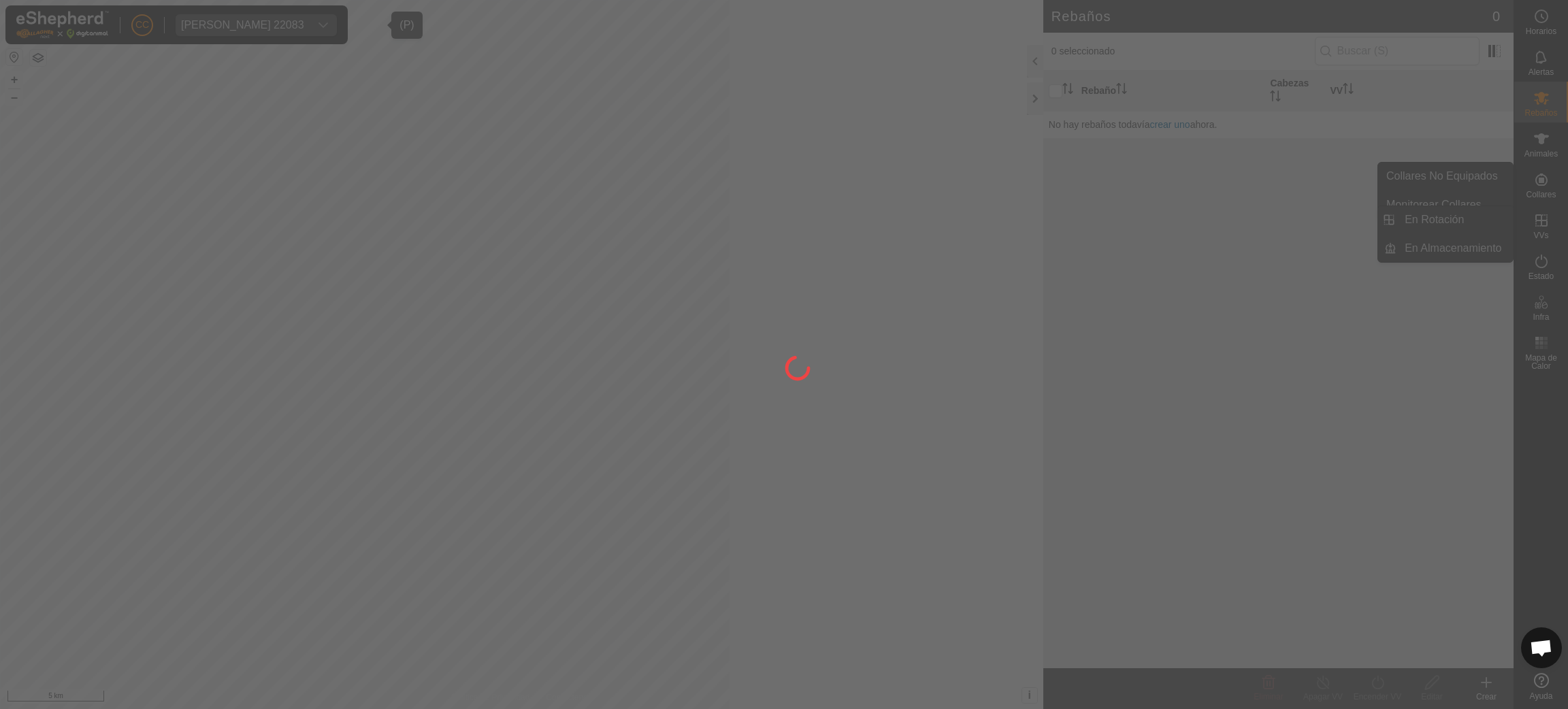
click at [1544, 198] on div at bounding box center [784, 354] width 1568 height 709
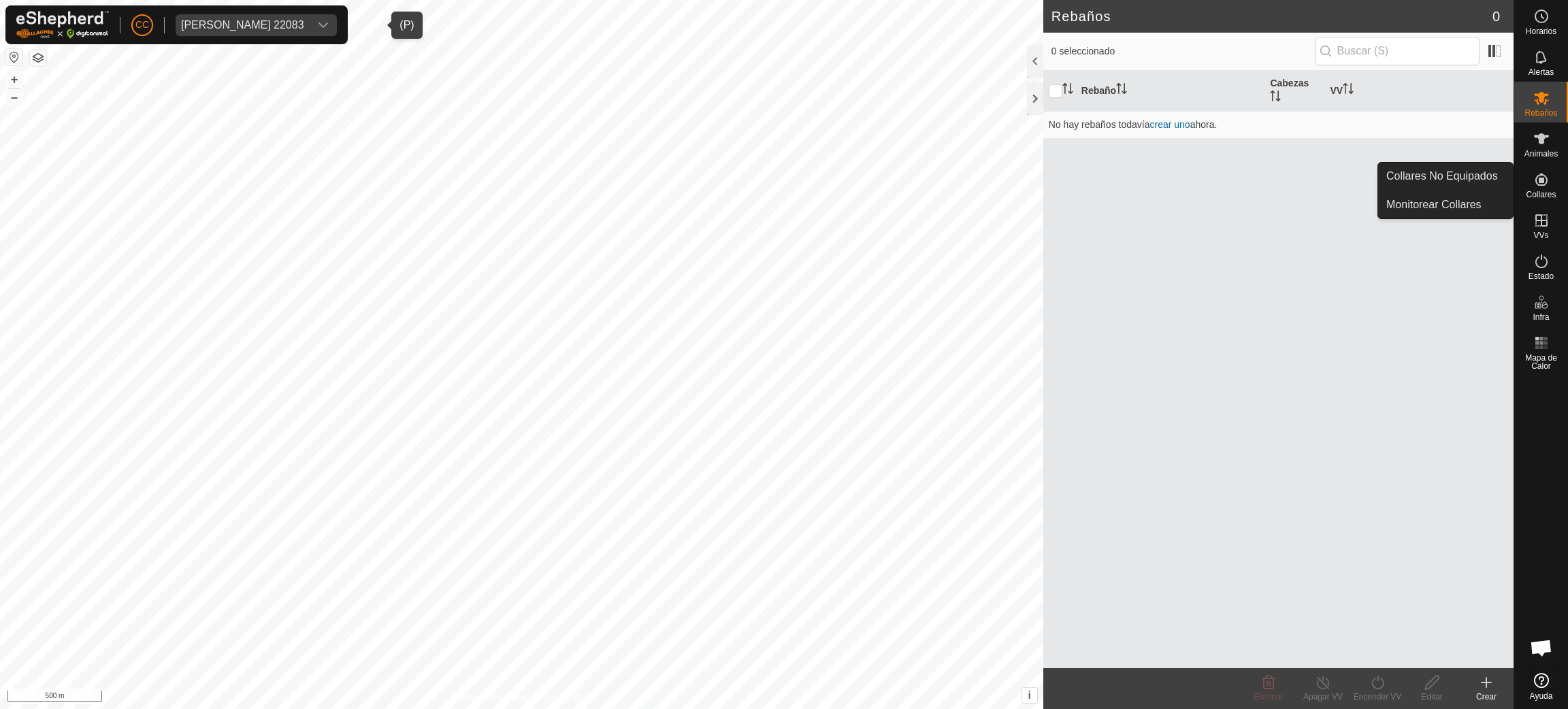
click at [1540, 190] on span "Collares" at bounding box center [1540, 194] width 30 height 8
click at [1487, 178] on link "Collares No Equipados" at bounding box center [1445, 176] width 135 height 27
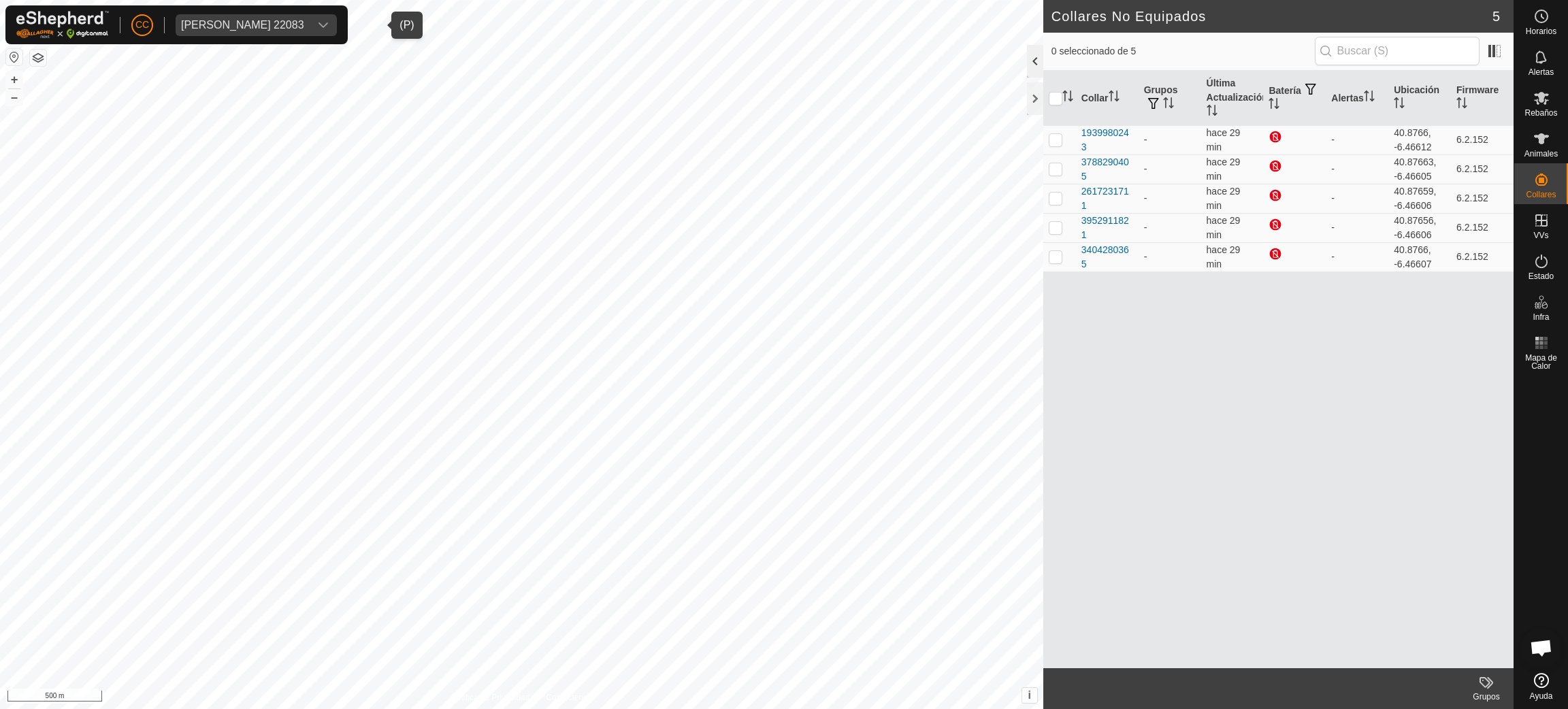
click at [1036, 69] on div at bounding box center [1035, 61] width 16 height 33
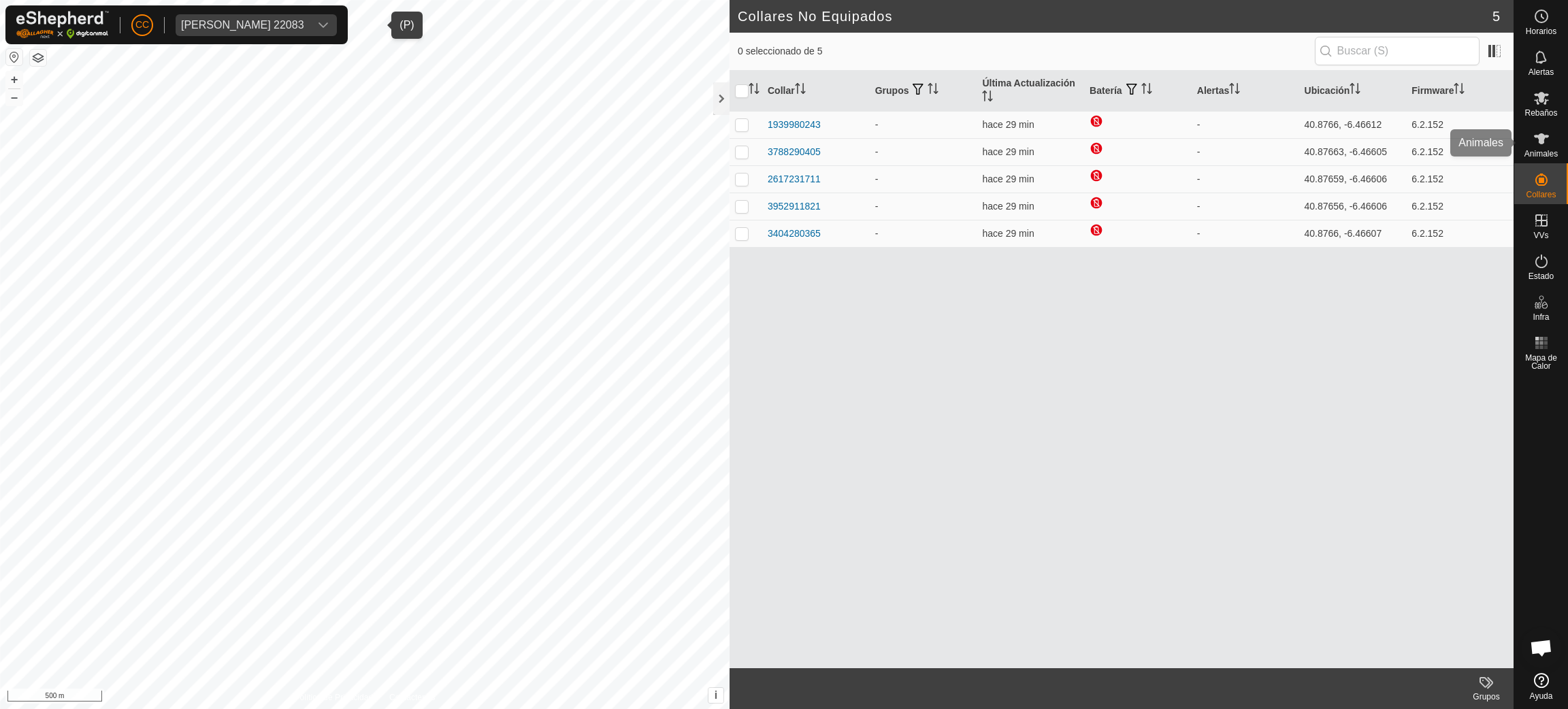
click at [1548, 147] on es-animals-svg-icon at bounding box center [1541, 139] width 25 height 22
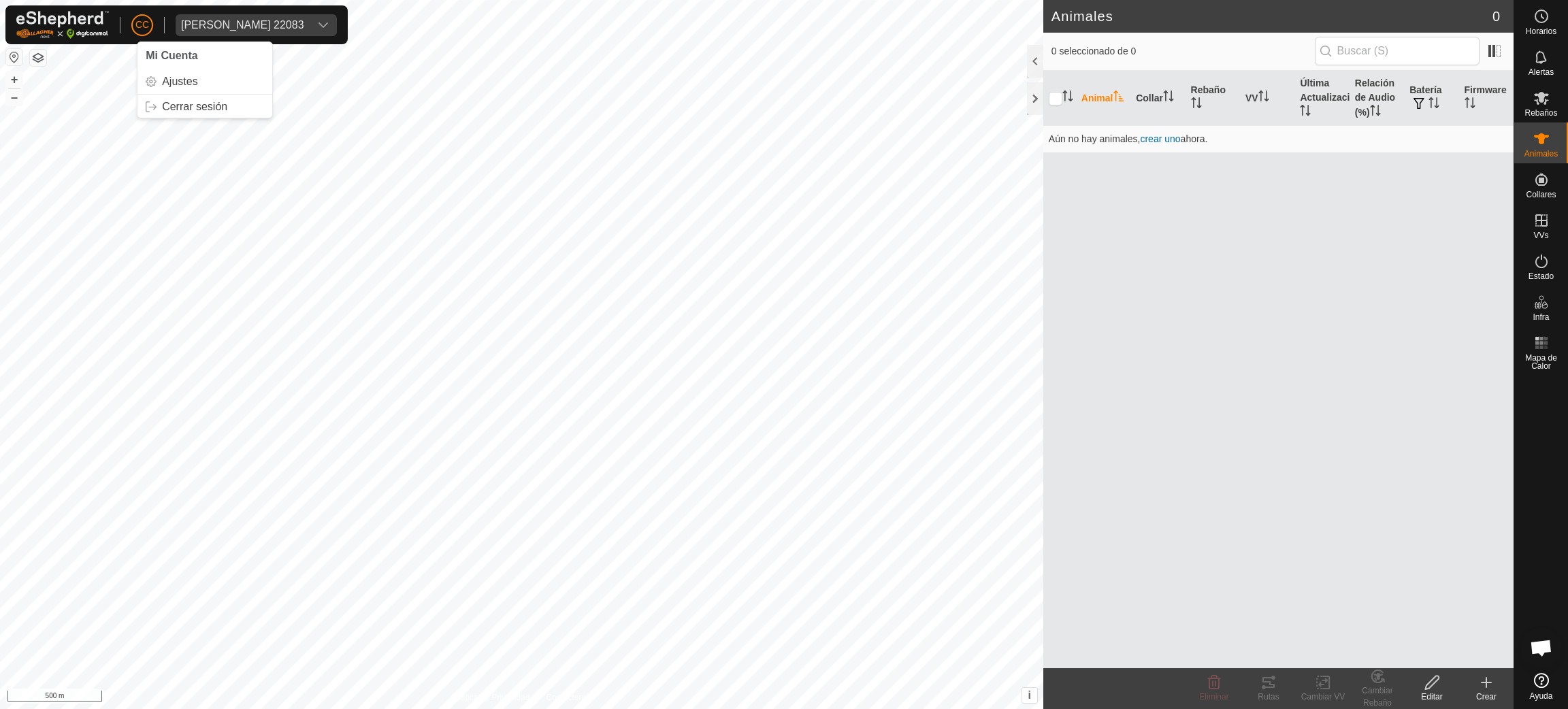
click at [142, 29] on span "CC" at bounding box center [142, 25] width 14 height 14
click at [176, 116] on link "Cerrar sesión" at bounding box center [204, 106] width 135 height 22
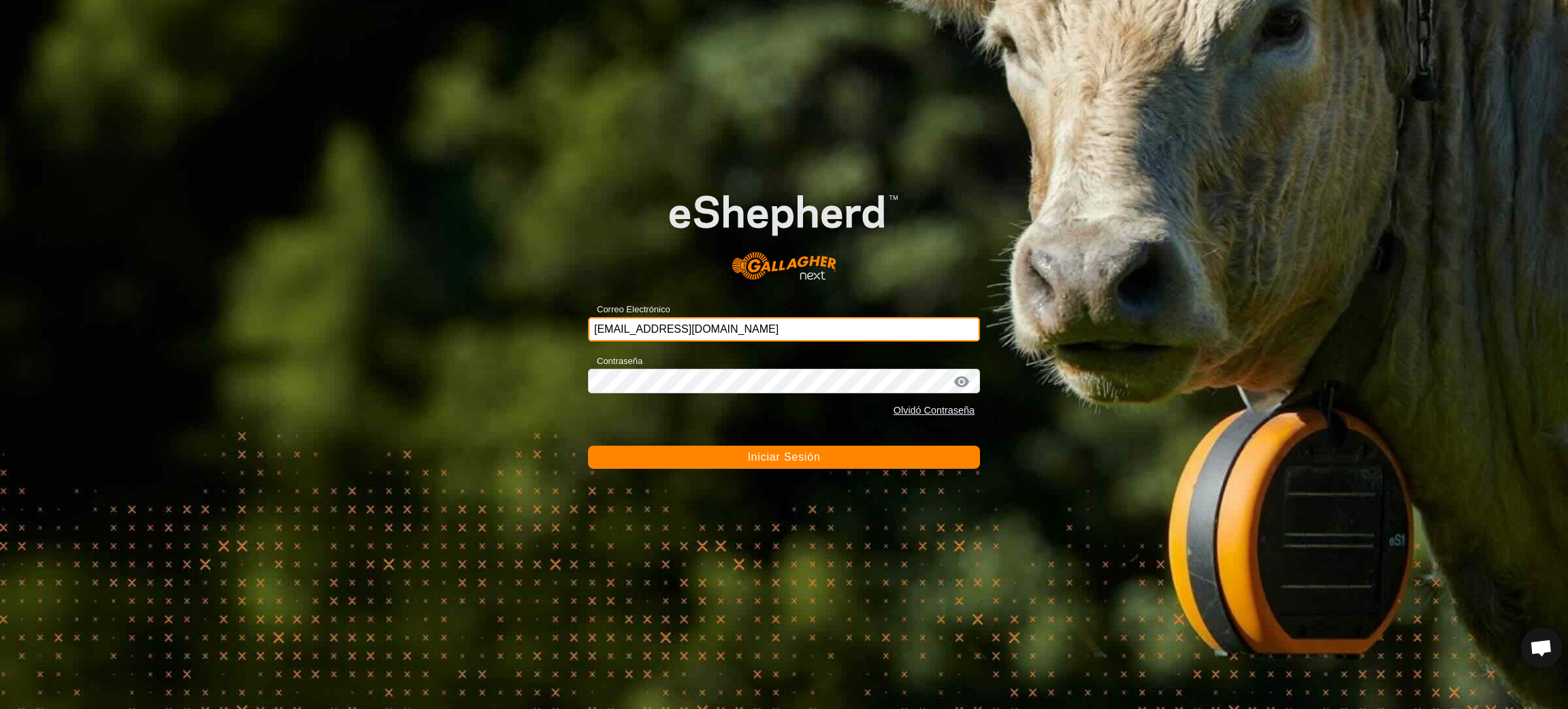
drag, startPoint x: 815, startPoint y: 327, endPoint x: 458, endPoint y: 328, distance: 357.0
click at [458, 328] on div "Correo Electrónico ccallejero@digitanimal.com Contraseña Olvidó Contraseña Inic…" at bounding box center [784, 354] width 1568 height 709
click at [657, 332] on input "ccallejero@digitanimal.com" at bounding box center [784, 329] width 392 height 25
click at [601, 329] on input "ccallejero@digitanimal.com" at bounding box center [784, 329] width 392 height 25
click at [594, 327] on input "ccallejero@digitanimal.com" at bounding box center [784, 329] width 392 height 25
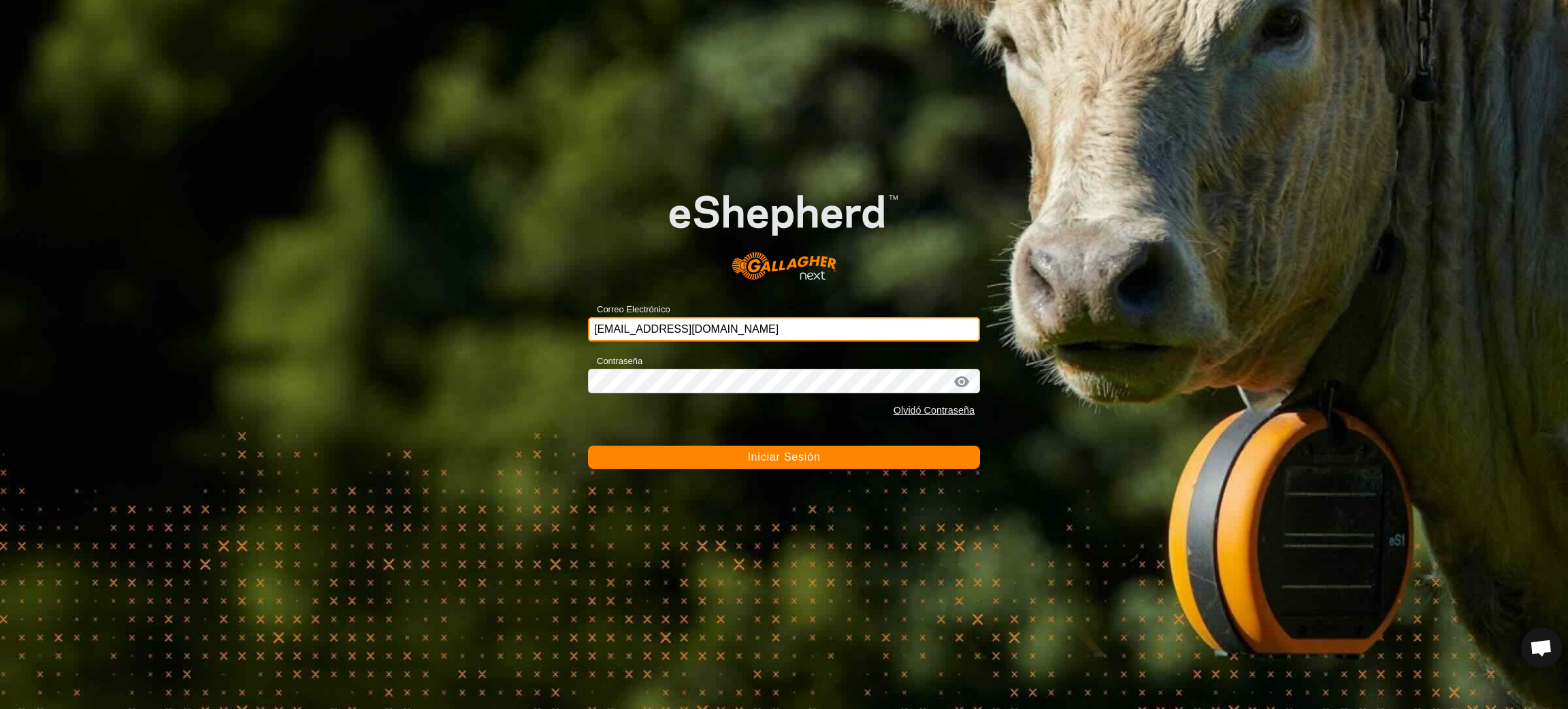
type input "@digitccallejeroanimal.com"
click at [673, 323] on input "@digitccallejeroanimal.com" at bounding box center [784, 329] width 392 height 25
click at [739, 326] on input "@digitccallejeroanimal.com" at bounding box center [784, 329] width 392 height 25
drag, startPoint x: 739, startPoint y: 328, endPoint x: 580, endPoint y: 331, distance: 159.0
click at [580, 331] on div "Correo Electrónico @digitccallejeroanimal.com Contraseña Olvidó Contraseña Inic…" at bounding box center [784, 354] width 1568 height 709
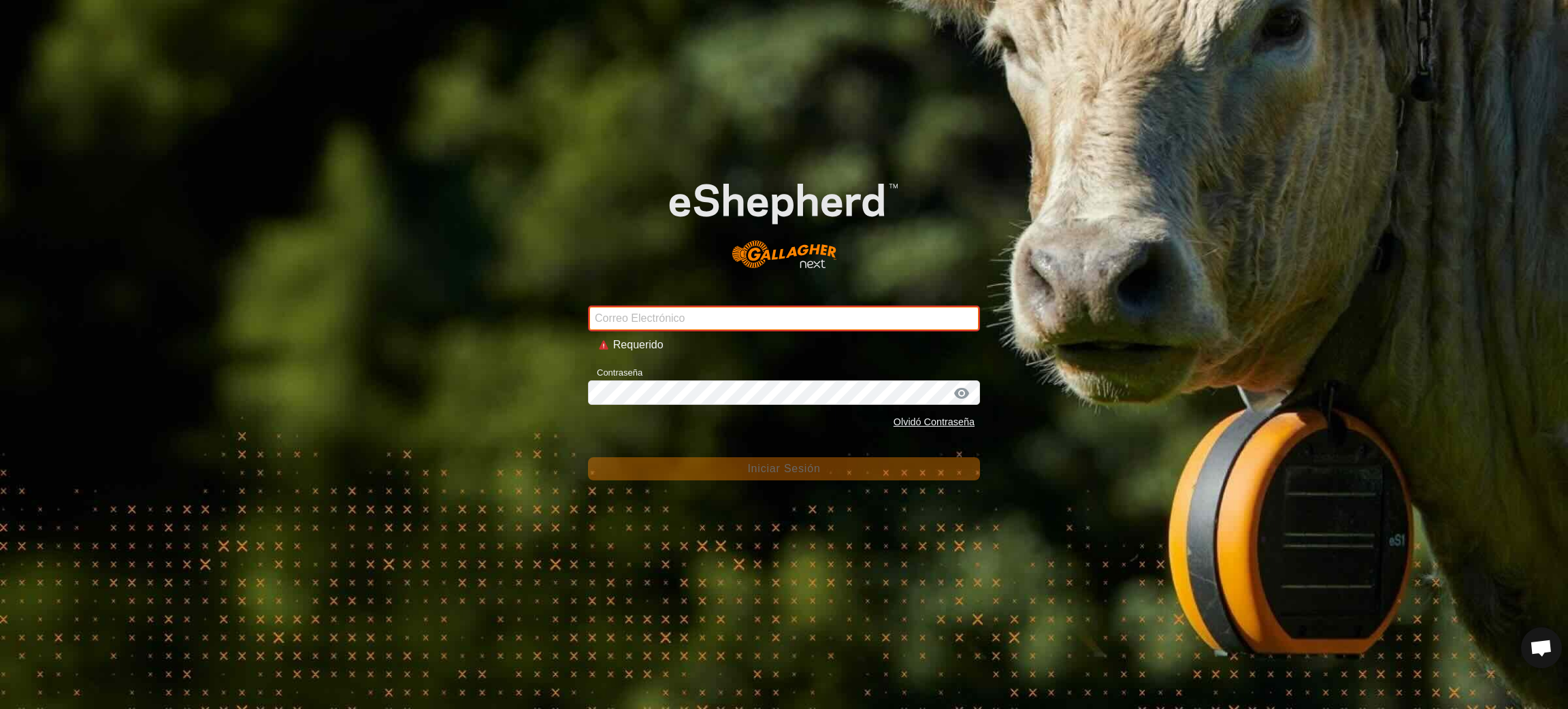
paste input "jose.antozunimont@correoganadero.es"
click at [596, 322] on input "jose.antozunimont@correoganadero.es" at bounding box center [784, 319] width 392 height 26
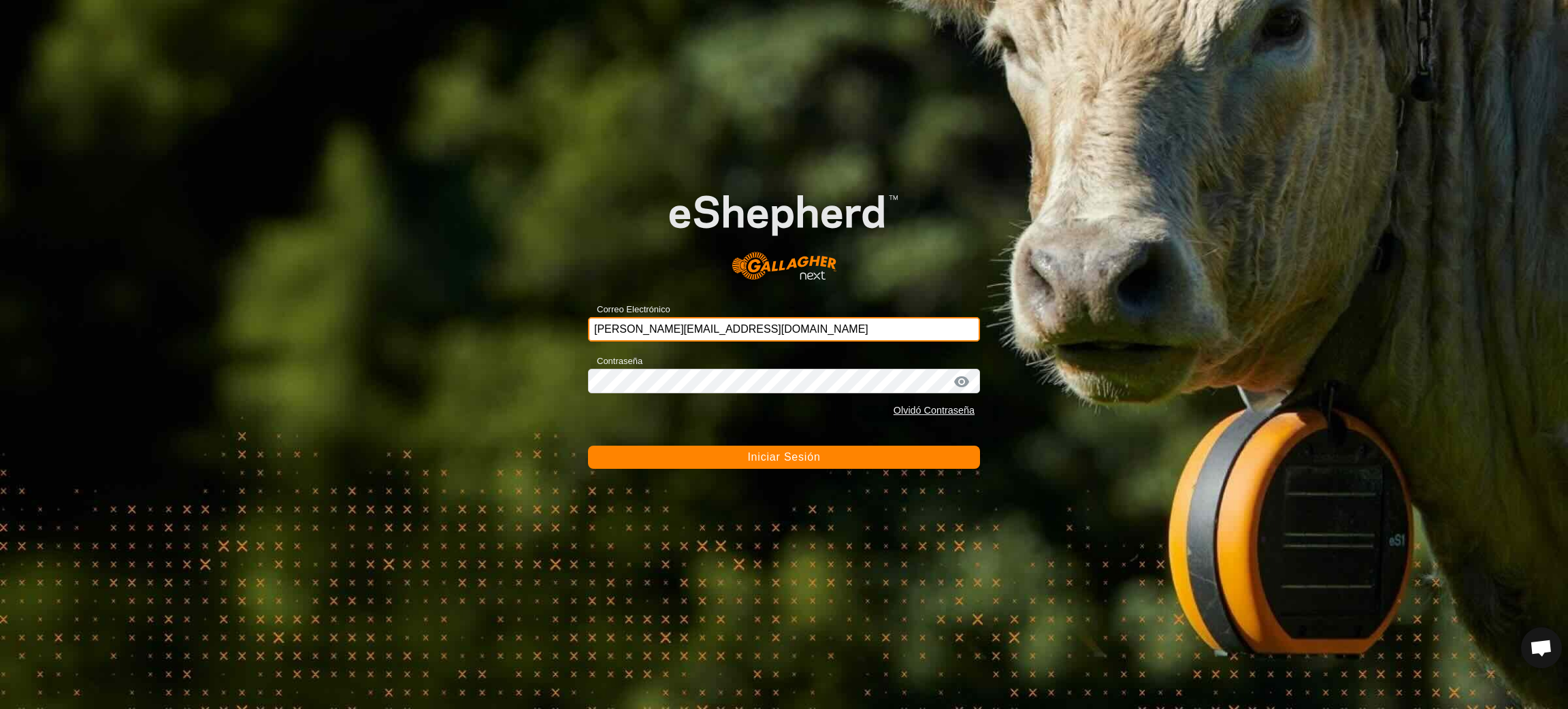
click at [795, 333] on input "jose.antozunimont@correoganadero.es" at bounding box center [784, 329] width 392 height 25
type input "jose.antozunimont@correoganadero.es"
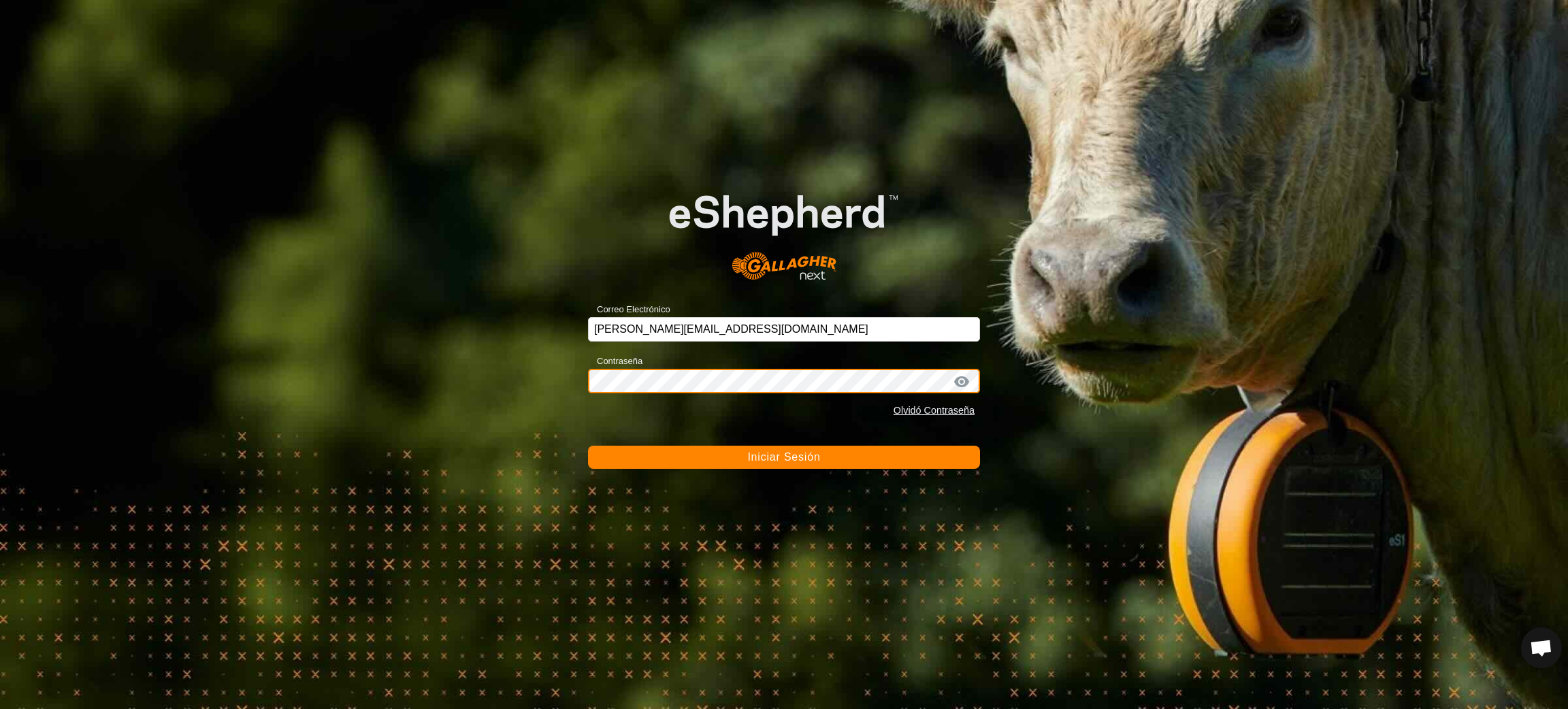
click at [579, 384] on div "Correo Electrónico jose.antozunimont@correoganadero.es Contraseña Olvidó Contra…" at bounding box center [784, 354] width 1568 height 709
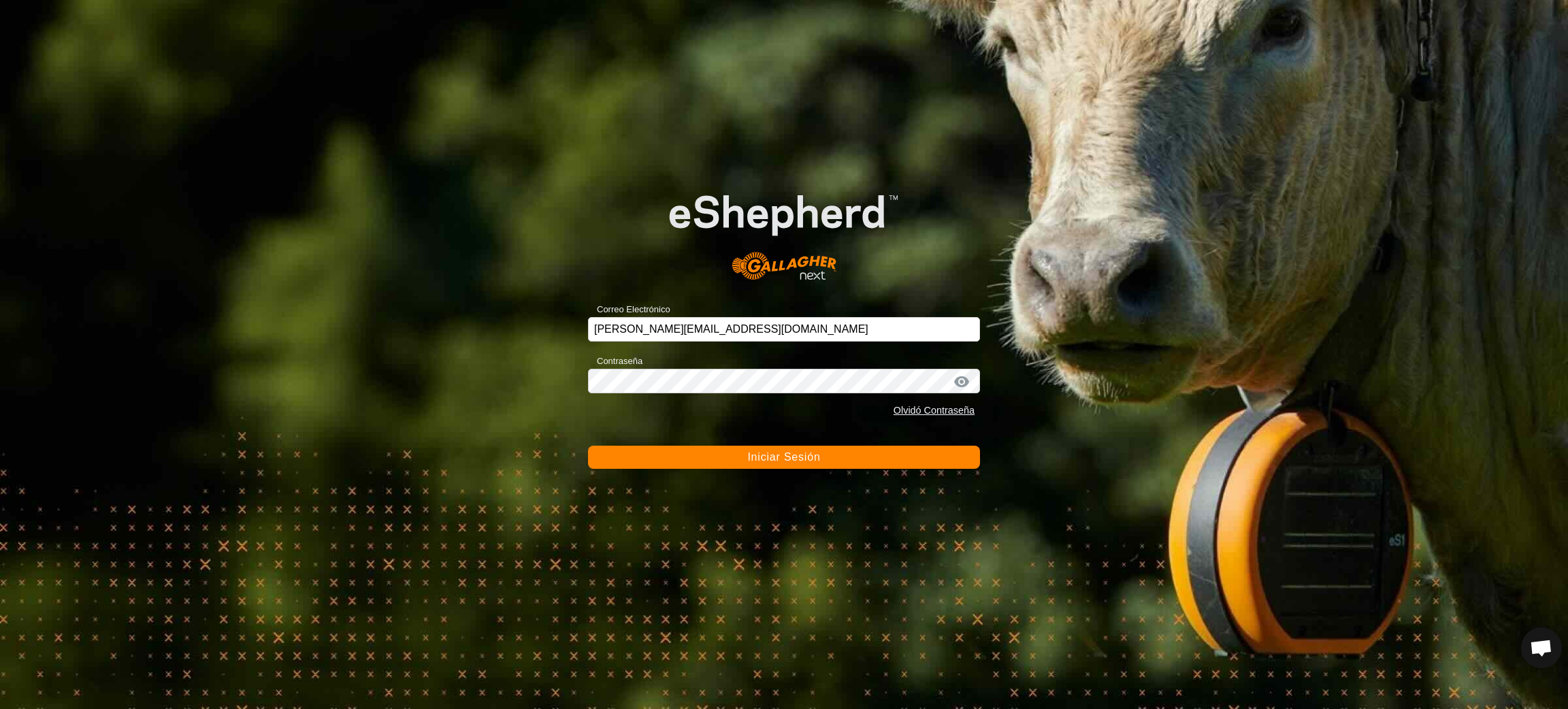
click at [771, 454] on span "Iniciar Sesión" at bounding box center [783, 457] width 73 height 11
